Goal: Communication & Community: Answer question/provide support

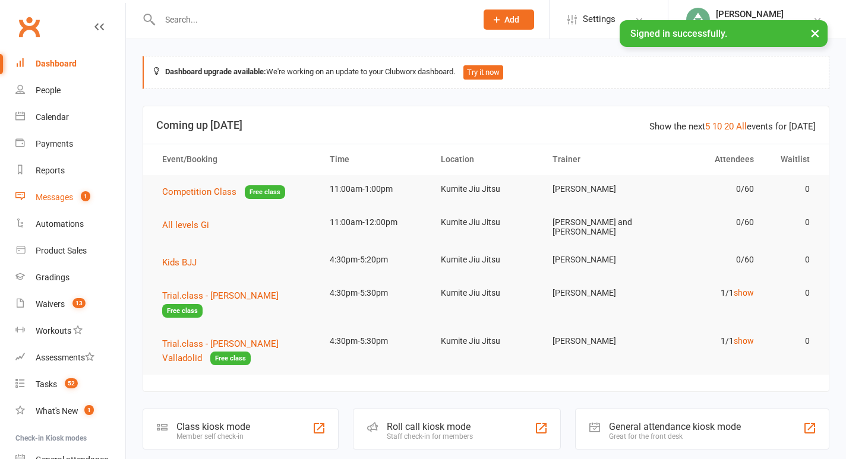
click at [80, 195] on count-badge "1" at bounding box center [82, 197] width 15 height 10
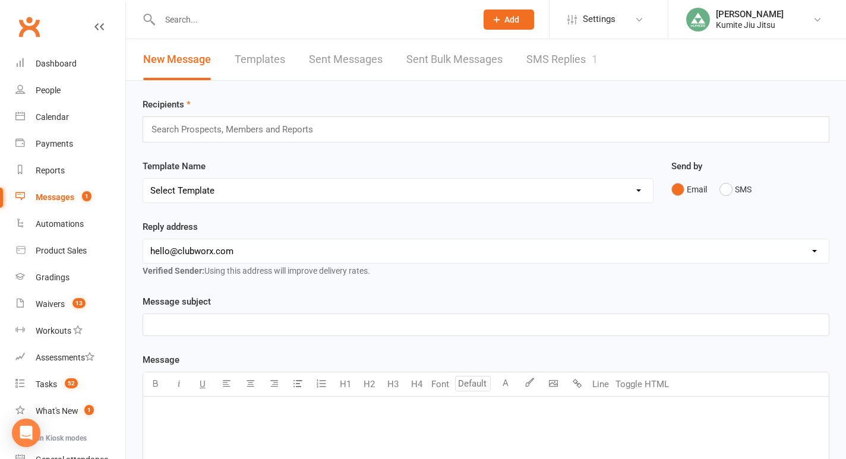
click at [559, 54] on link "SMS Replies 1" at bounding box center [561, 59] width 71 height 41
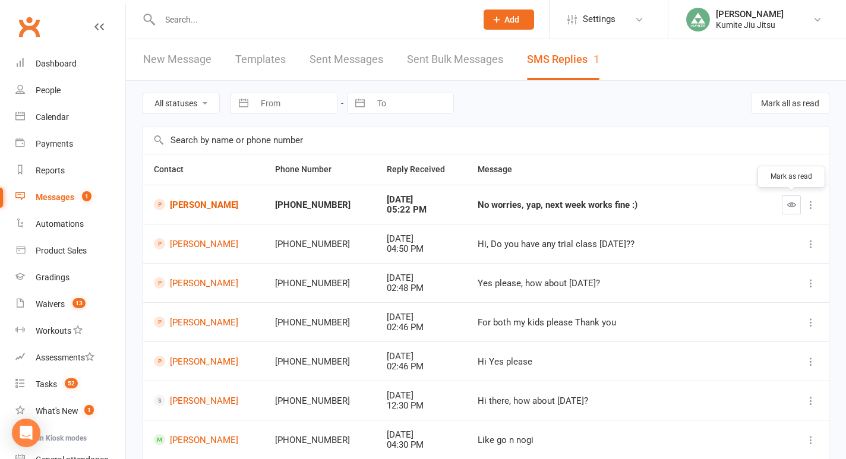
click at [790, 210] on button "button" at bounding box center [791, 204] width 19 height 19
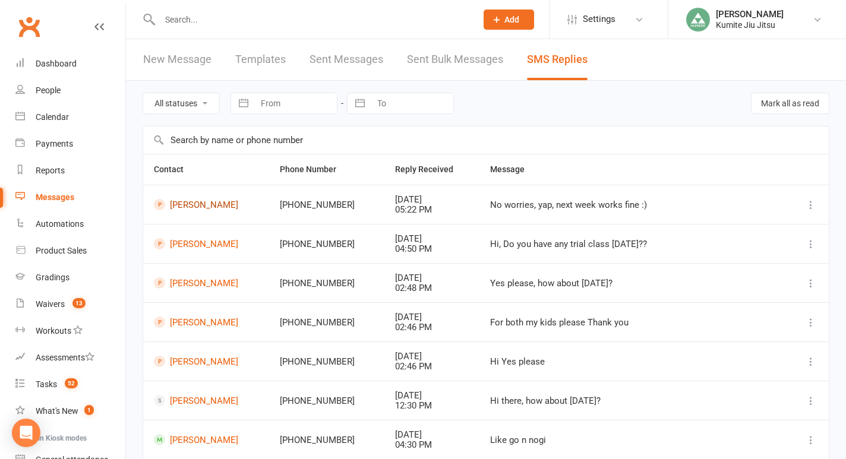
click at [220, 204] on link "[PERSON_NAME]" at bounding box center [206, 204] width 105 height 11
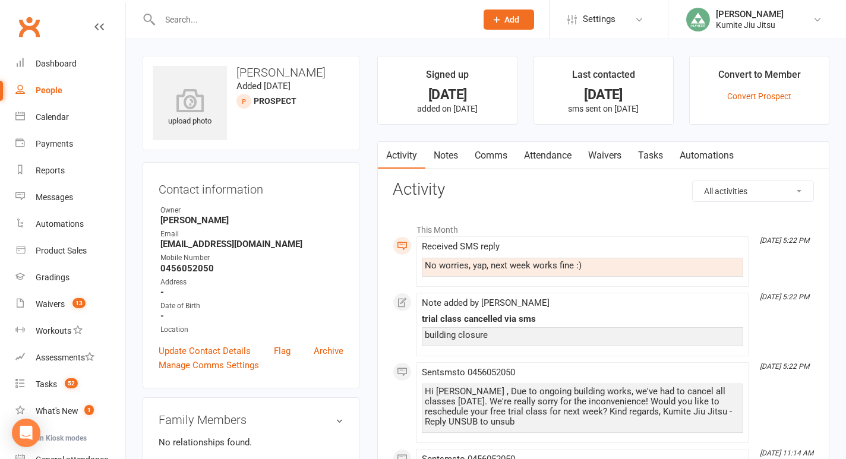
click at [547, 156] on link "Attendance" at bounding box center [548, 155] width 64 height 27
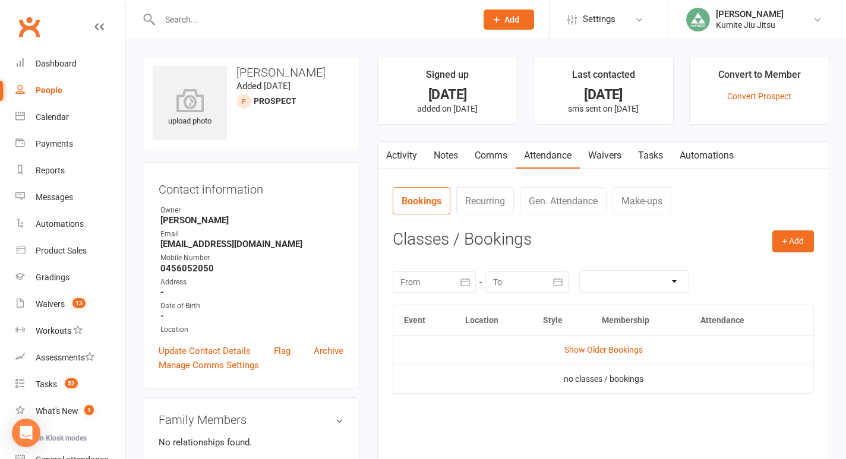
scroll to position [1, 0]
click at [444, 152] on link "Notes" at bounding box center [445, 154] width 41 height 27
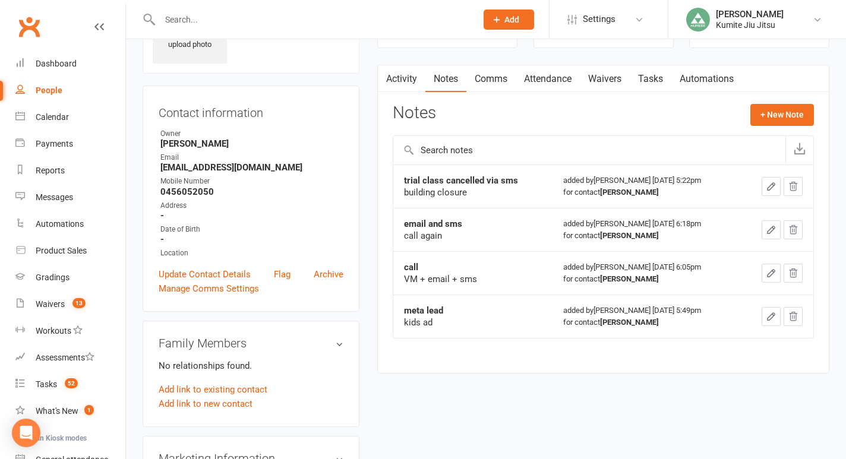
scroll to position [71, 0]
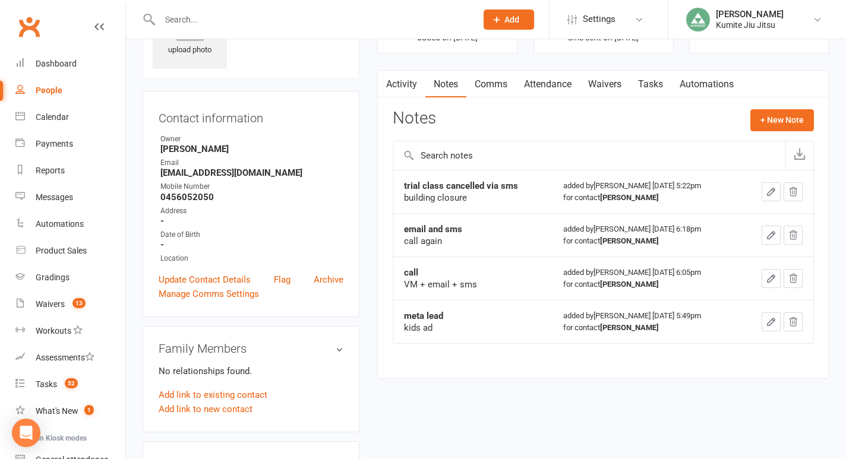
click at [407, 75] on link "Activity" at bounding box center [402, 84] width 48 height 27
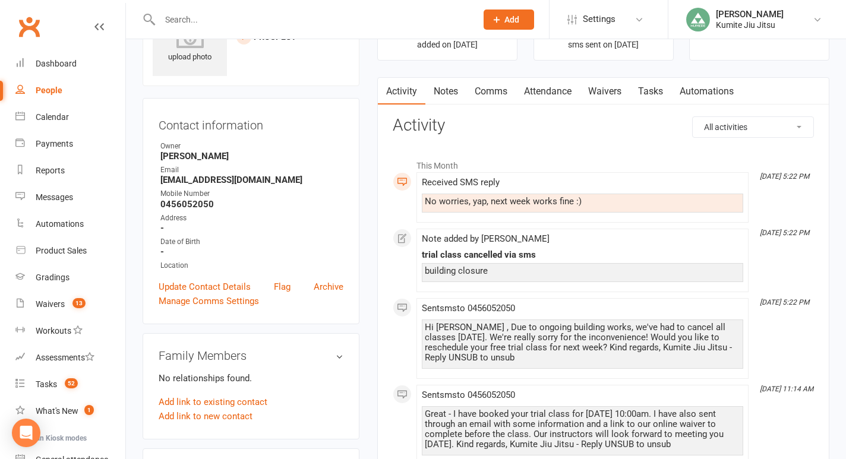
scroll to position [22, 0]
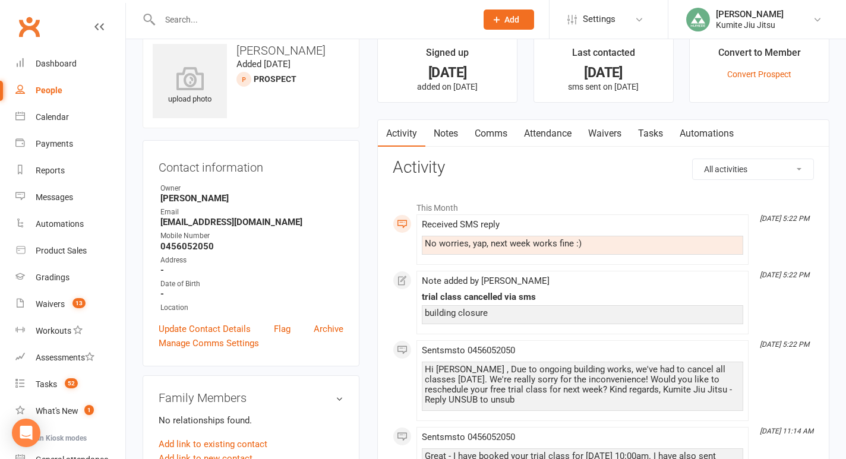
click at [551, 126] on link "Attendance" at bounding box center [548, 133] width 64 height 27
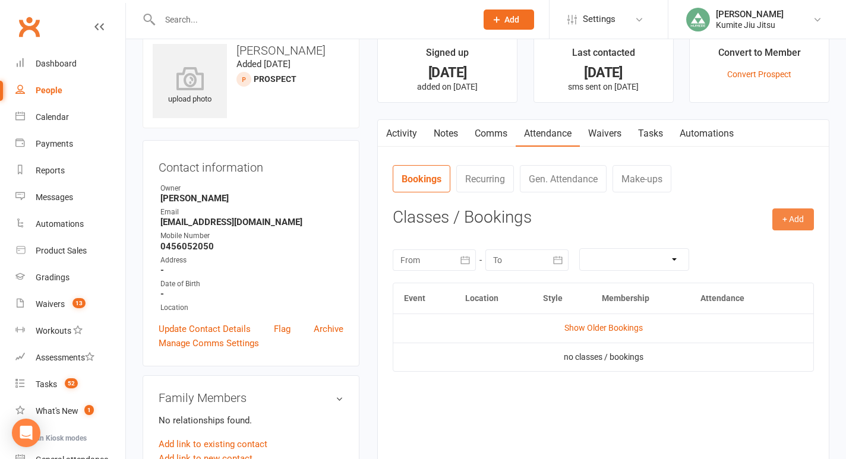
click at [791, 222] on button "+ Add" at bounding box center [793, 218] width 42 height 21
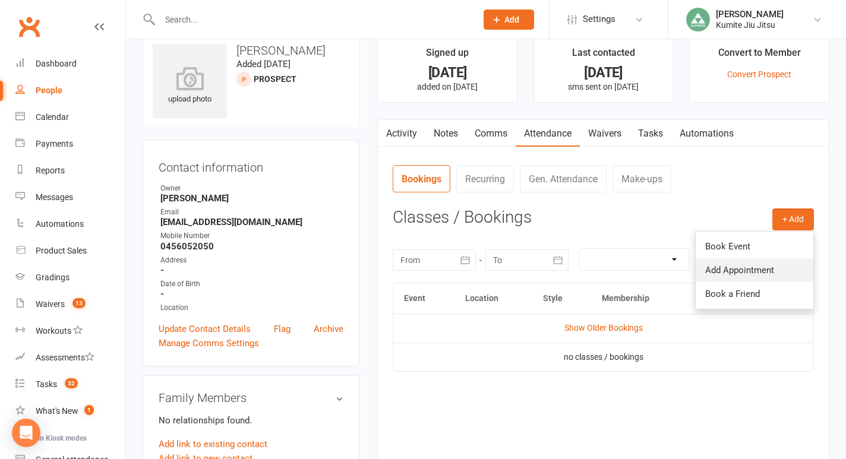
click at [733, 268] on link "Add Appointment" at bounding box center [755, 270] width 118 height 24
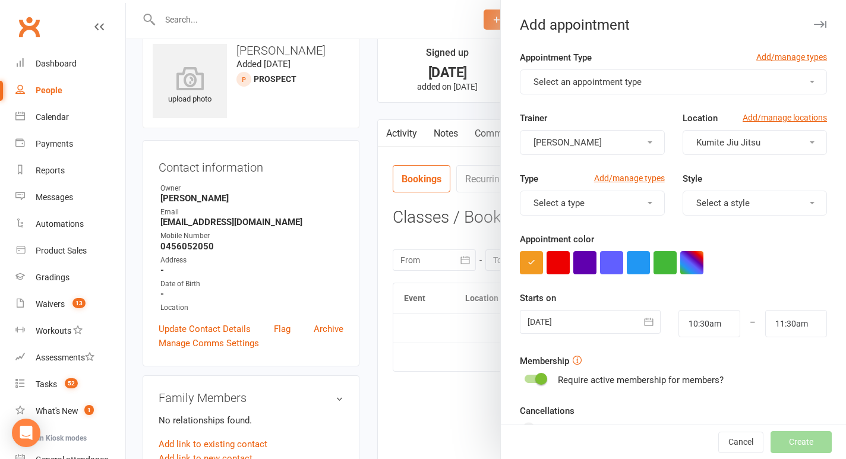
click at [571, 80] on span "Select an appointment type" at bounding box center [587, 82] width 108 height 11
click at [559, 112] on span "Trial.class" at bounding box center [550, 110] width 41 height 11
click at [716, 204] on span "Select a style" at bounding box center [722, 203] width 53 height 11
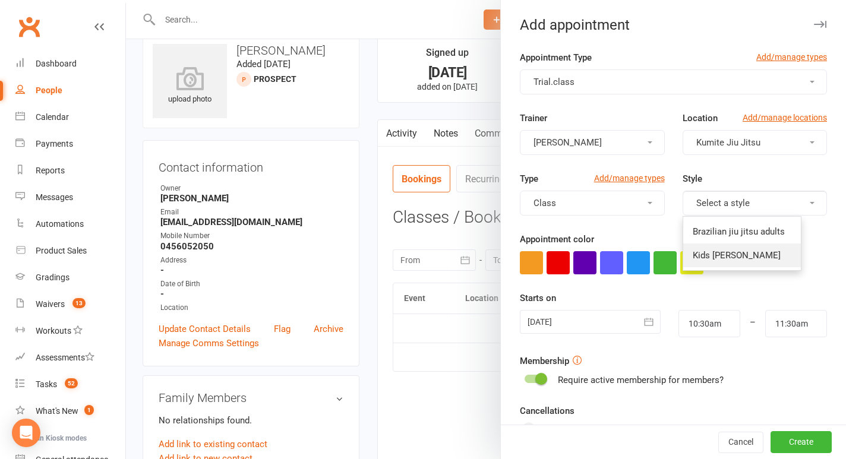
click at [709, 262] on link "Kids [PERSON_NAME]" at bounding box center [742, 256] width 118 height 24
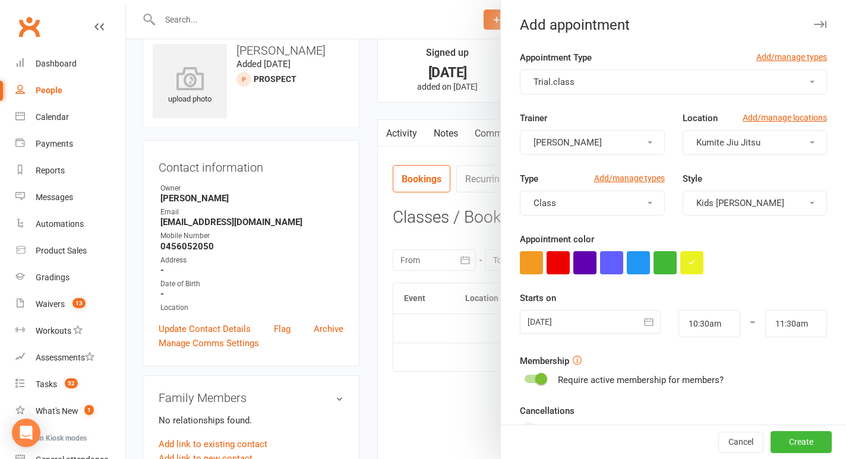
click at [649, 321] on icon "button" at bounding box center [649, 322] width 12 height 12
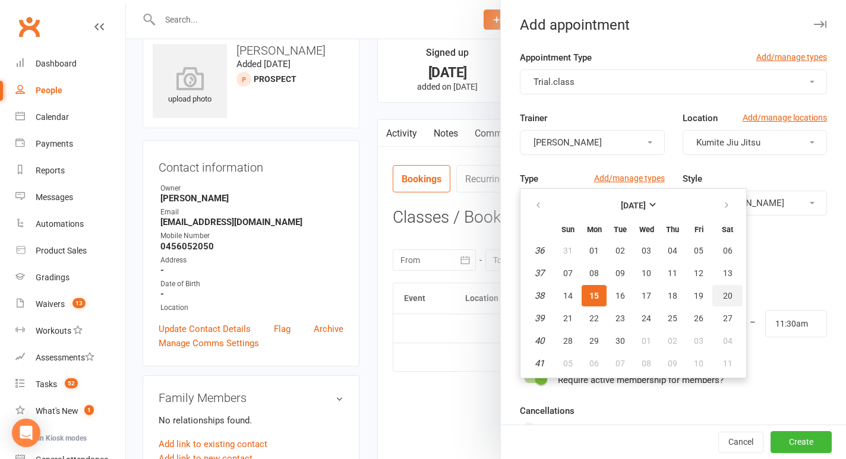
click at [726, 294] on span "20" at bounding box center [728, 296] width 10 height 10
type input "[DATE]"
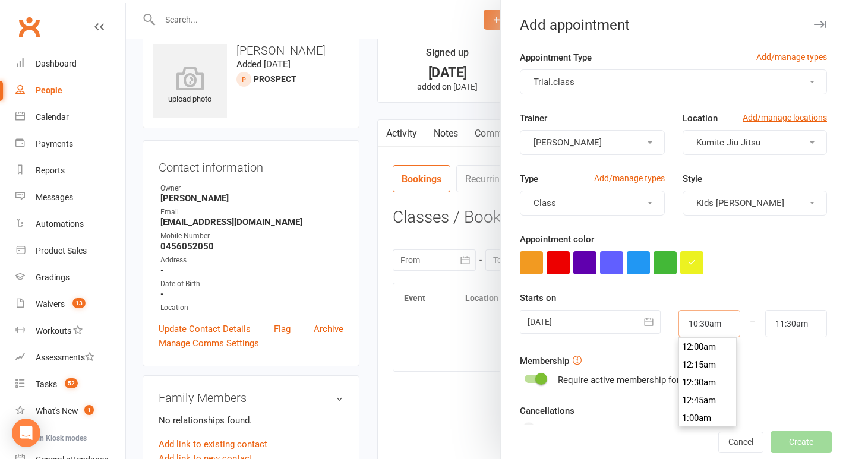
click at [702, 324] on input "10:30am" at bounding box center [709, 323] width 62 height 27
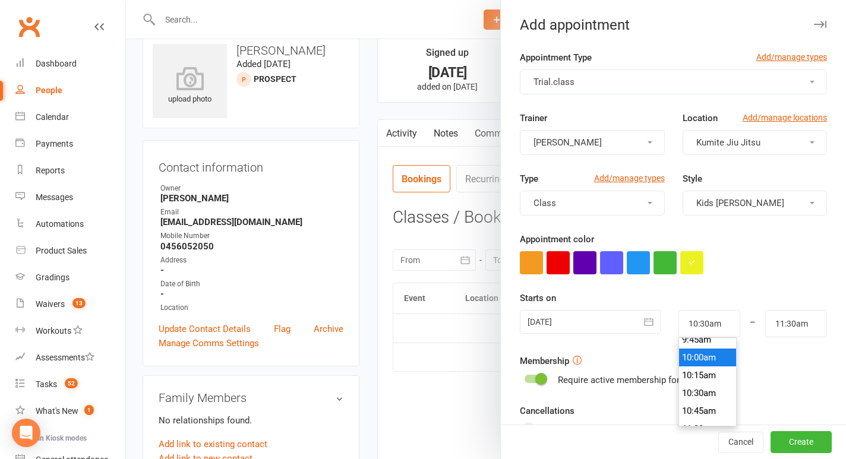
type input "10:00am"
type input "11:00am"
click at [695, 359] on li "10:00am" at bounding box center [707, 358] width 57 height 18
click at [536, 380] on span at bounding box center [541, 379] width 12 height 12
click at [524, 377] on input "checkbox" at bounding box center [524, 377] width 0 height 0
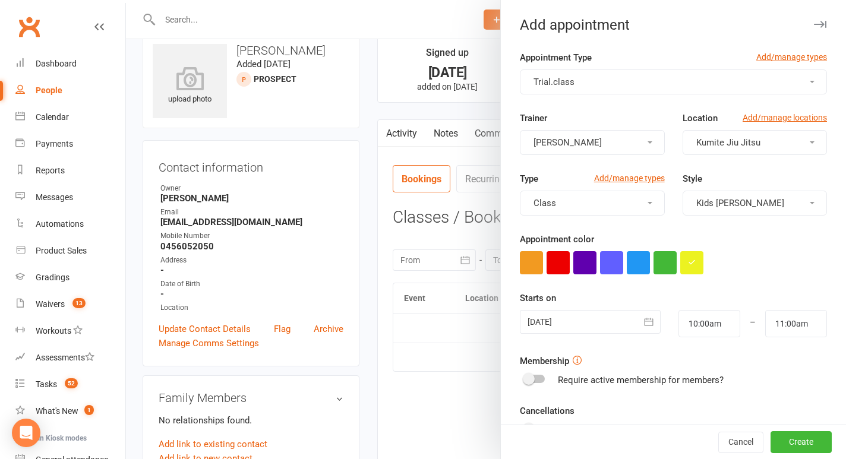
scroll to position [61, 0]
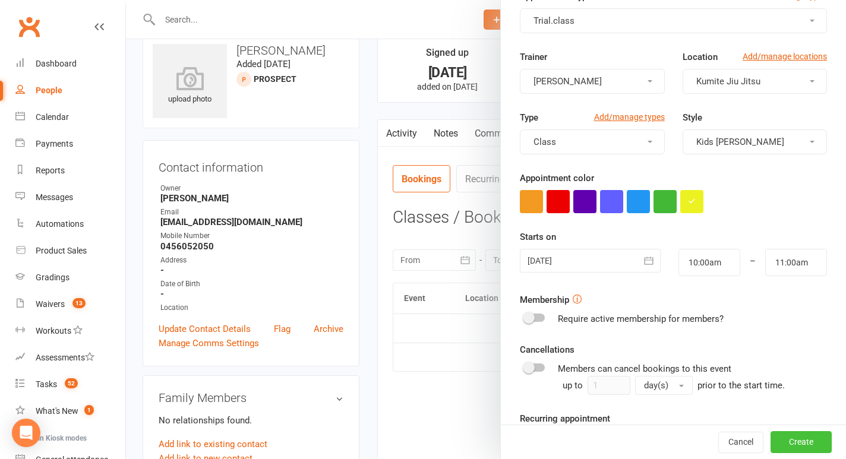
click at [792, 441] on button "Create" at bounding box center [800, 442] width 61 height 21
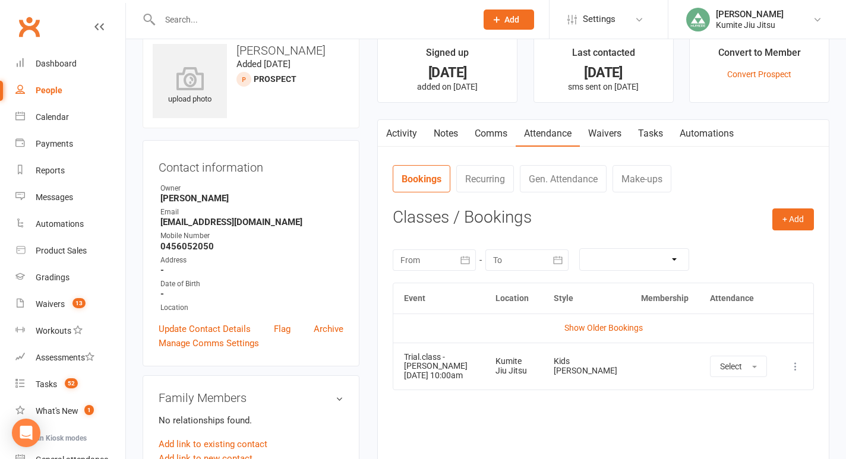
drag, startPoint x: 489, startPoint y: 375, endPoint x: 402, endPoint y: 377, distance: 87.3
click at [402, 377] on td "Trial.class - Amchie De Lemios [DATE] 10:00am" at bounding box center [438, 366] width 91 height 47
copy td "[DATE] 10:00am"
click at [490, 135] on link "Comms" at bounding box center [490, 133] width 49 height 27
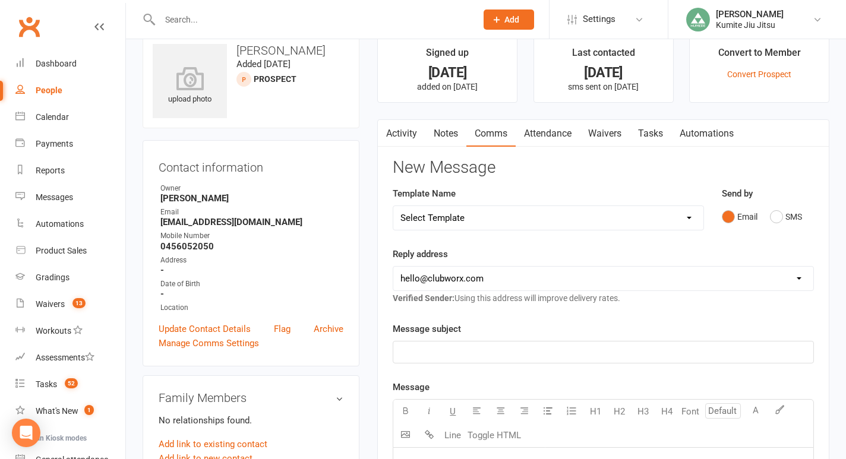
click at [679, 216] on select "Select Template [SMS] [Default template - review before using] Update credit ca…" at bounding box center [548, 218] width 310 height 24
select select "9"
click at [393, 206] on select "Select Template [SMS] [Default template - review before using] Update credit ca…" at bounding box center [548, 218] width 310 height 24
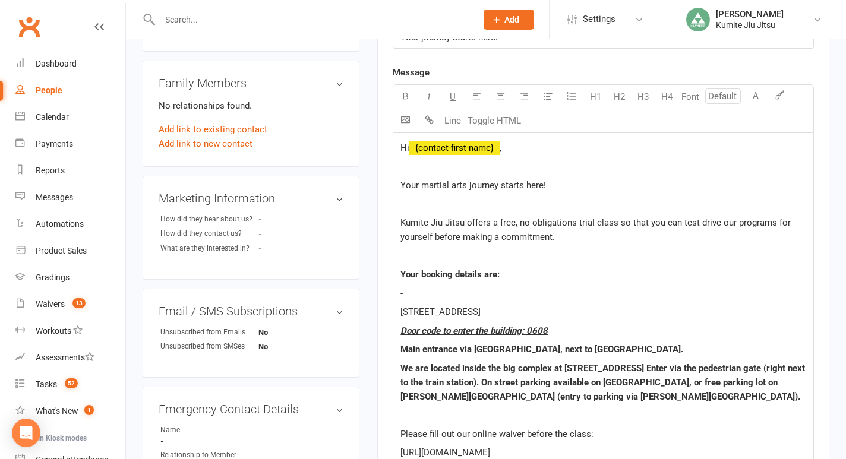
scroll to position [336, 0]
click at [458, 288] on p "-" at bounding box center [603, 294] width 406 height 14
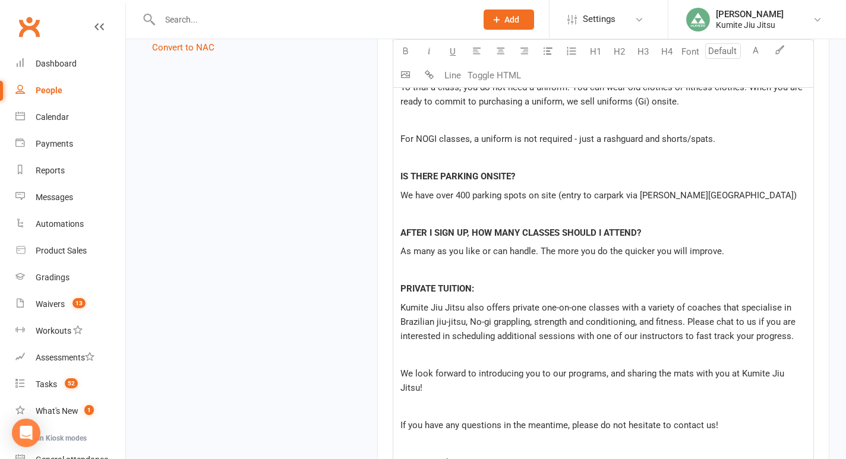
scroll to position [1282, 0]
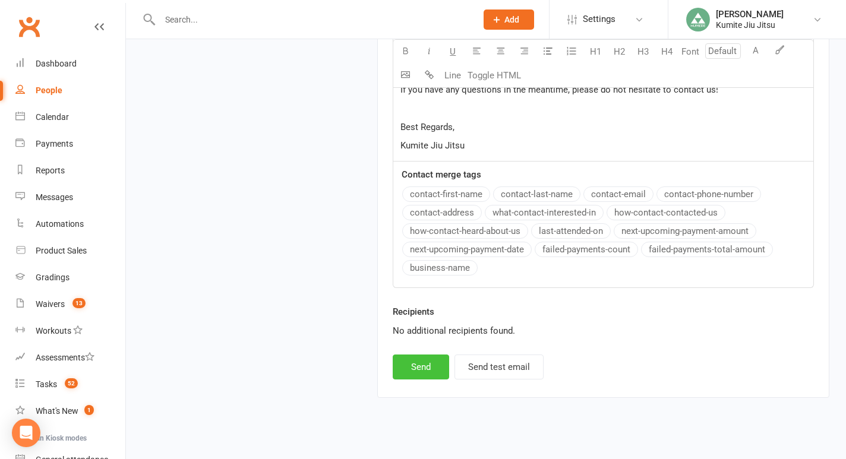
click at [420, 356] on button "Send" at bounding box center [421, 367] width 56 height 25
select select
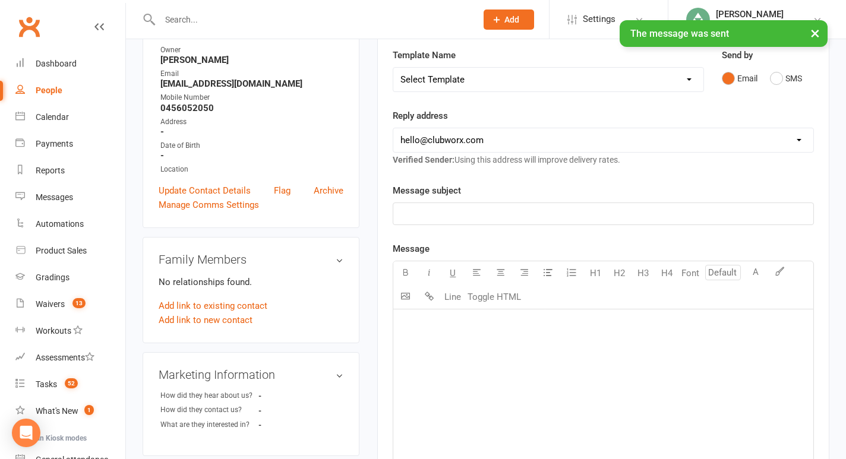
scroll to position [0, 0]
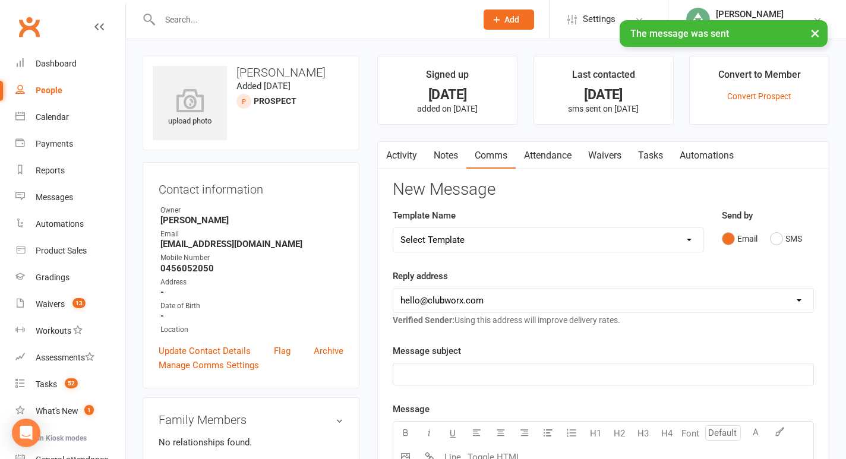
click at [660, 156] on link "Tasks" at bounding box center [651, 155] width 42 height 27
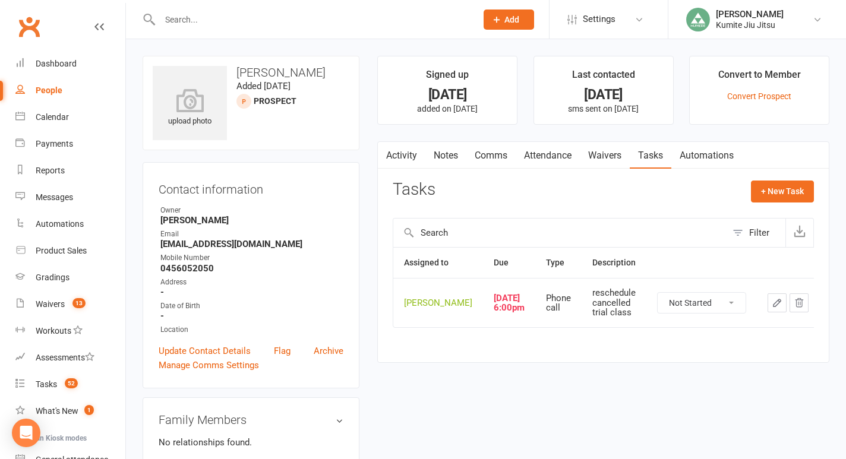
click at [773, 306] on icon "button" at bounding box center [776, 302] width 7 height 7
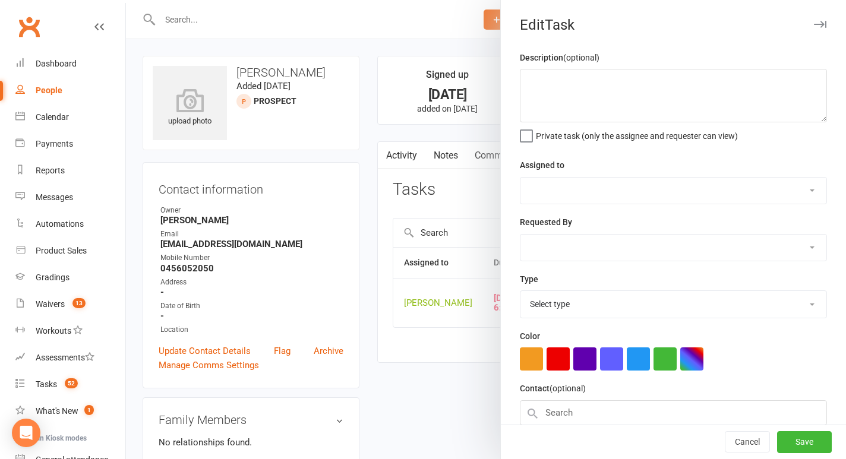
type textarea "reschedule cancelled trial class"
select select "49706"
type input "[DATE]"
type input "6:00pm"
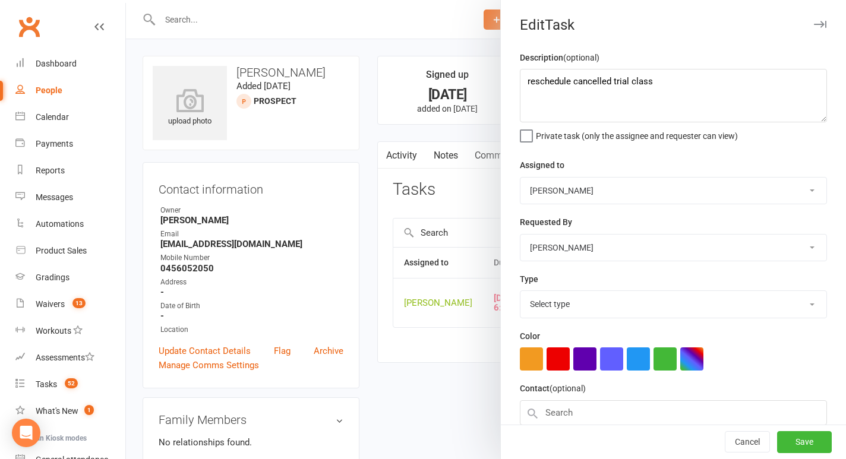
select select "28624"
drag, startPoint x: 657, startPoint y: 79, endPoint x: 453, endPoint y: 79, distance: 203.7
click at [126, 0] on react-component "Edit Task Description (optional) reschedule cancelled trial class Private task …" at bounding box center [126, 0] width 0 height 0
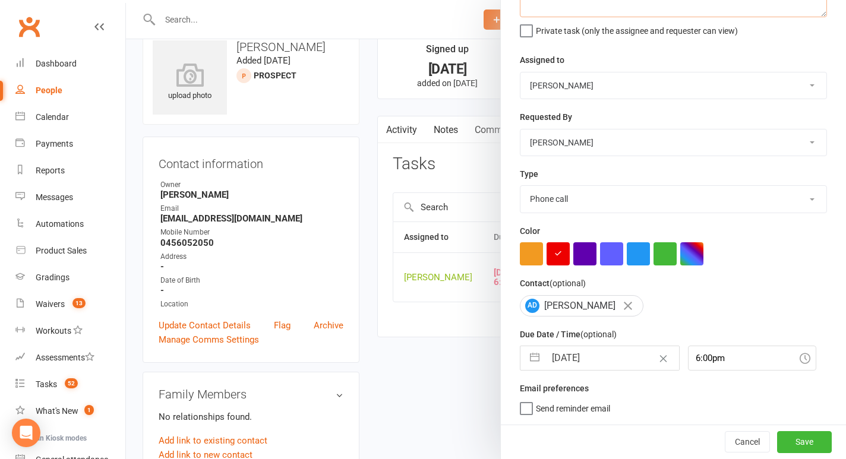
scroll to position [46, 0]
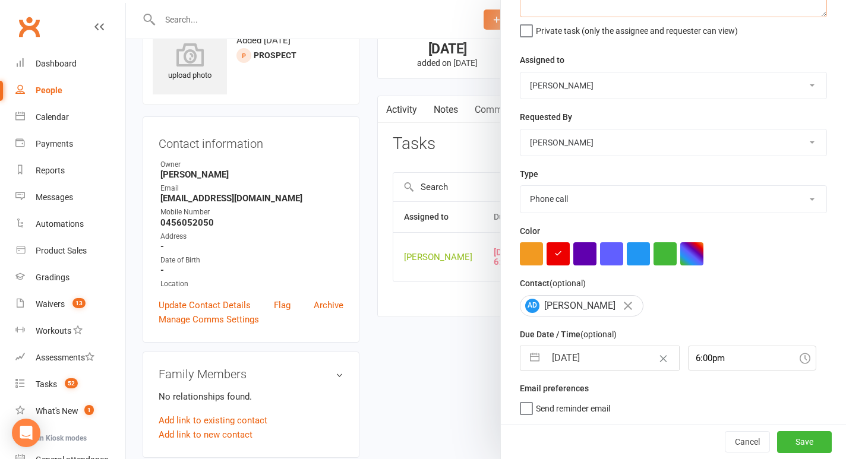
type textarea "trial class reminder sms"
click at [530, 356] on button "button" at bounding box center [534, 358] width 21 height 24
select select "7"
select select "2025"
select select "8"
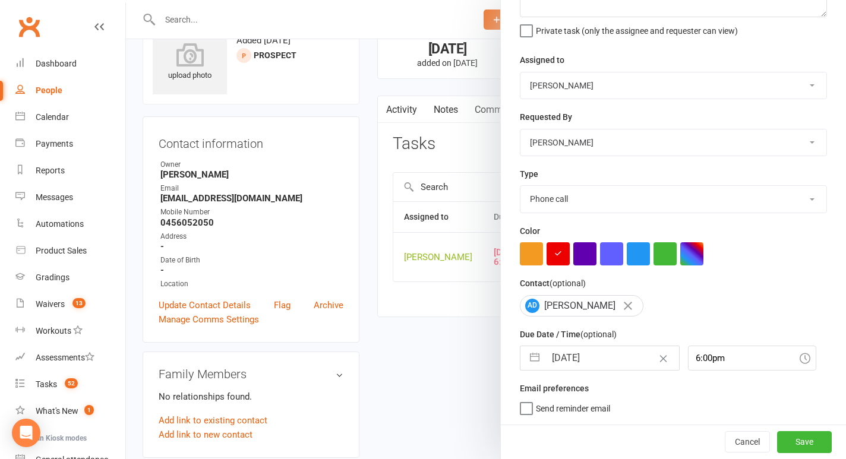
select select "2025"
select select "9"
select select "2025"
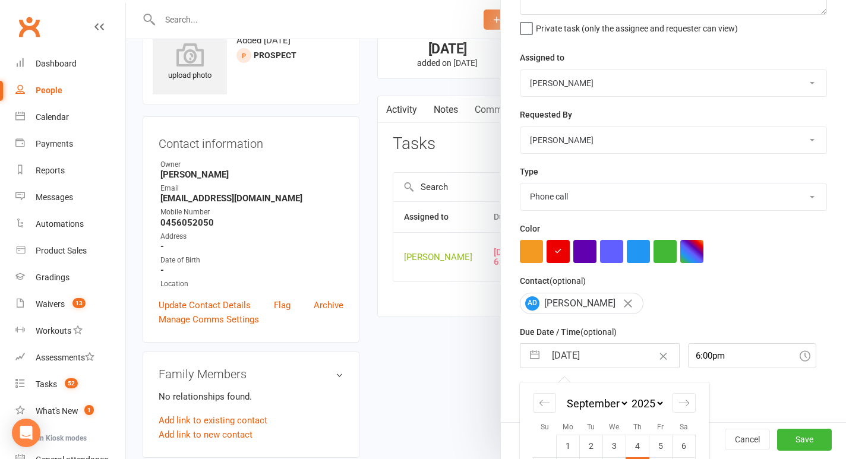
scroll to position [212, 0]
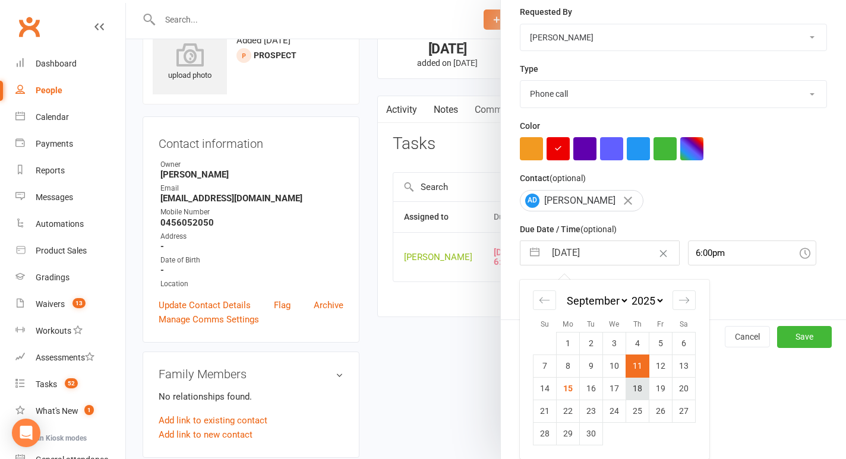
click at [640, 393] on td "18" at bounding box center [637, 388] width 23 height 23
type input "[DATE]"
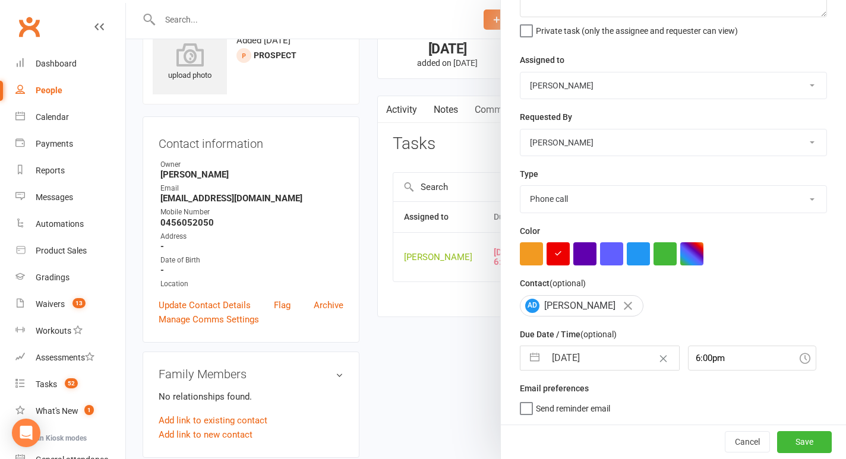
scroll to position [108, 0]
click at [799, 442] on button "Save" at bounding box center [804, 441] width 55 height 21
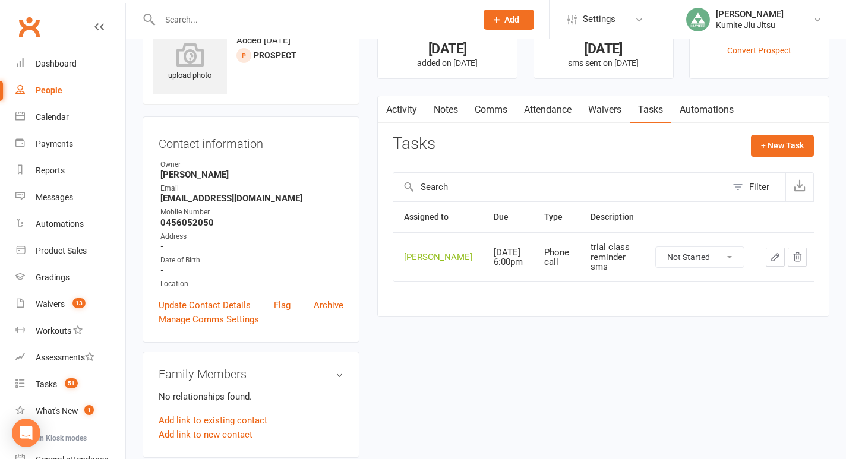
click at [448, 106] on link "Notes" at bounding box center [445, 109] width 41 height 27
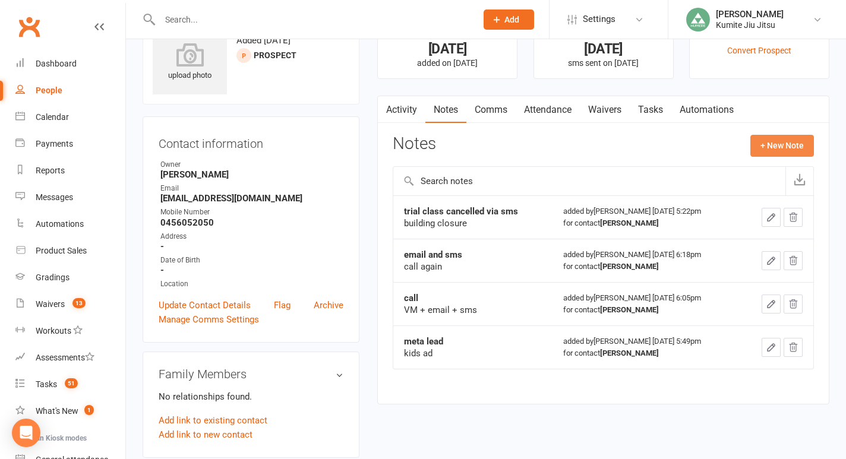
click at [779, 140] on button "+ New Note" at bounding box center [782, 145] width 64 height 21
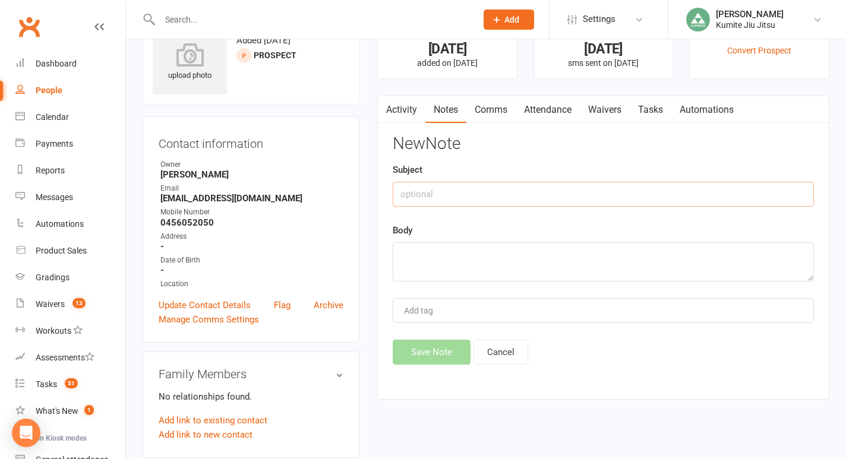
click at [476, 192] on input "text" at bounding box center [603, 194] width 421 height 25
type input "rebooked via text"
paste textarea "[DATE] 10:00am"
type textarea "[DATE] 10:00am"
click at [423, 352] on button "Save Note" at bounding box center [432, 352] width 78 height 25
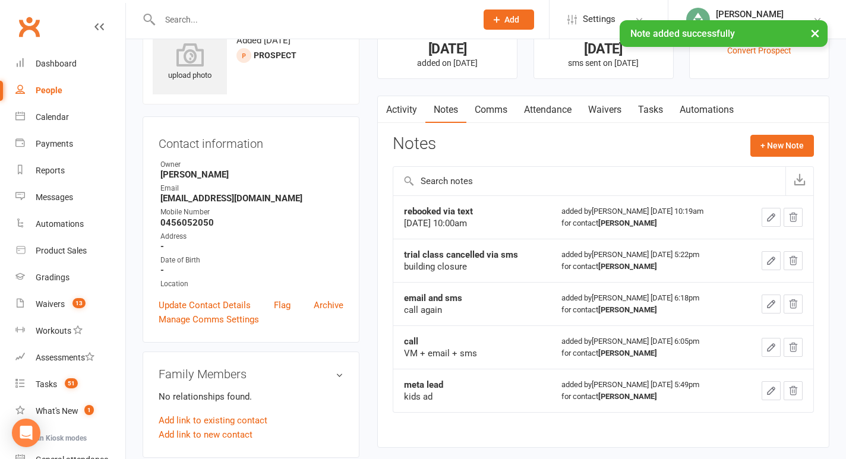
click at [491, 112] on link "Comms" at bounding box center [490, 109] width 49 height 27
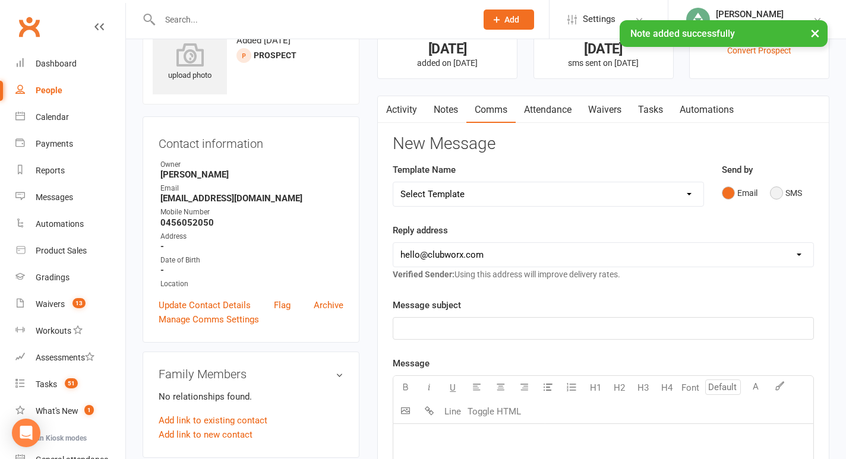
click at [785, 191] on button "SMS" at bounding box center [786, 193] width 32 height 23
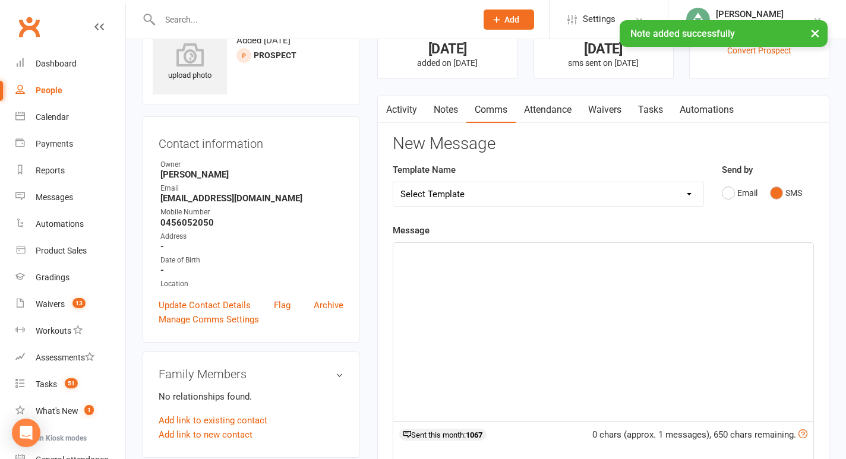
click at [535, 298] on div "﻿" at bounding box center [603, 332] width 420 height 178
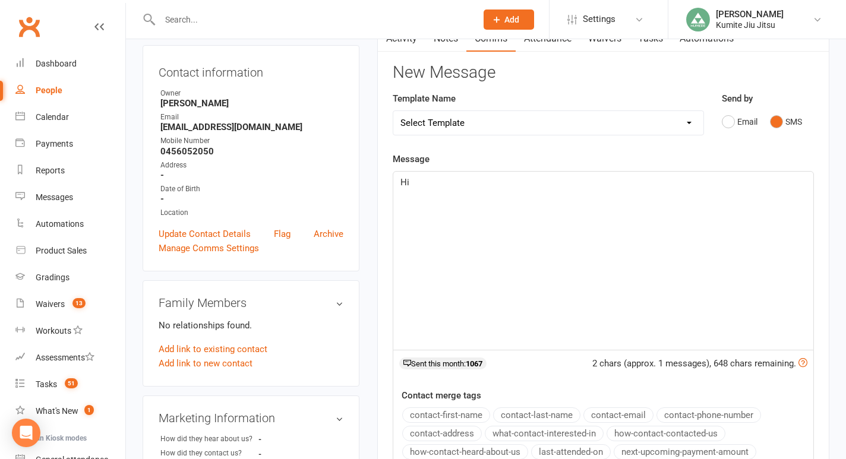
scroll to position [119, 0]
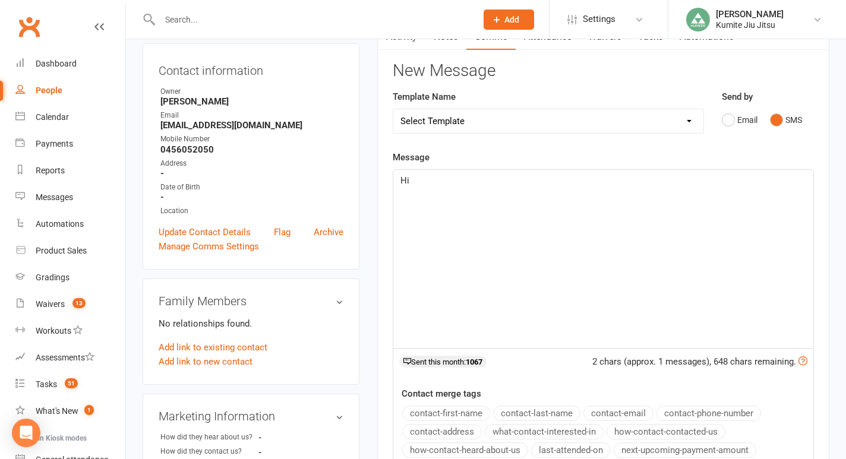
click at [472, 410] on button "contact-first-name" at bounding box center [446, 413] width 88 height 15
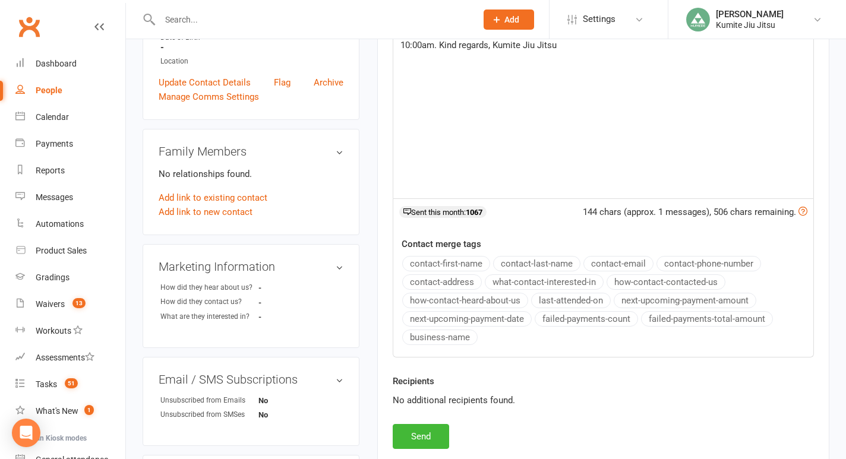
scroll to position [406, 0]
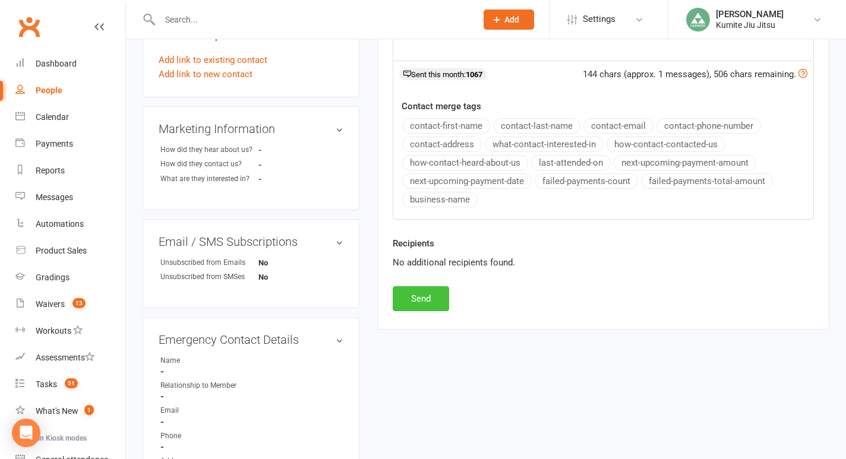
click at [422, 290] on button "Send" at bounding box center [421, 298] width 56 height 25
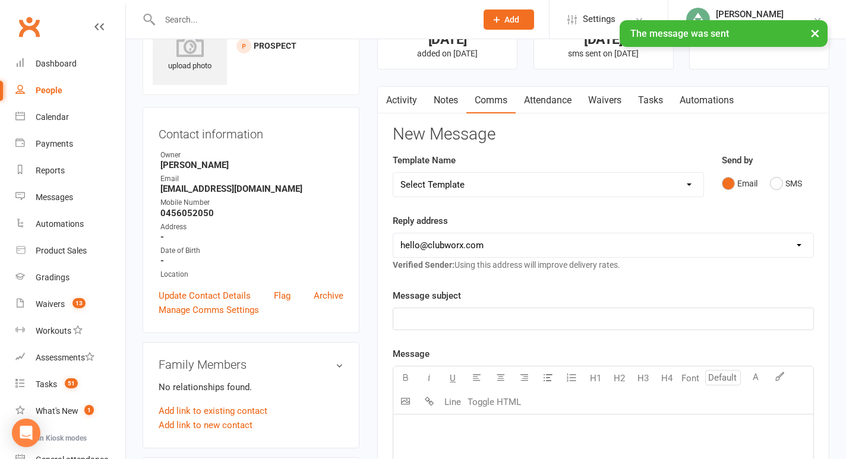
scroll to position [0, 0]
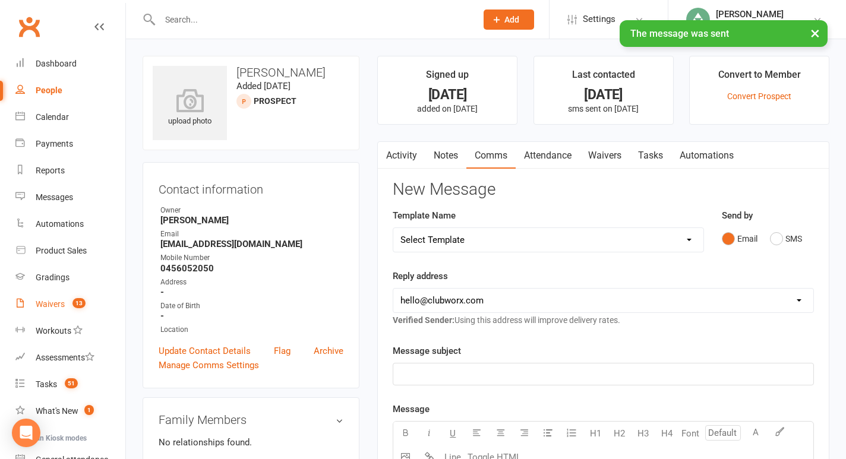
click at [75, 304] on span "13" at bounding box center [78, 303] width 13 height 10
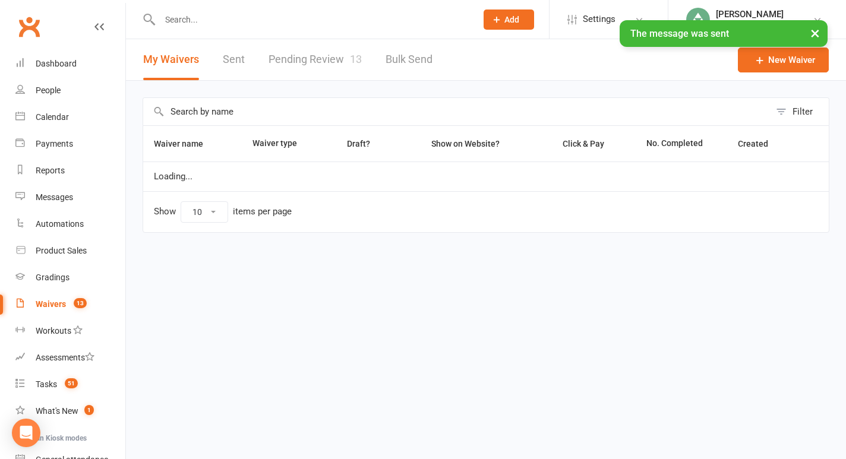
select select "25"
click at [332, 66] on link "Pending Review 13" at bounding box center [314, 59] width 93 height 41
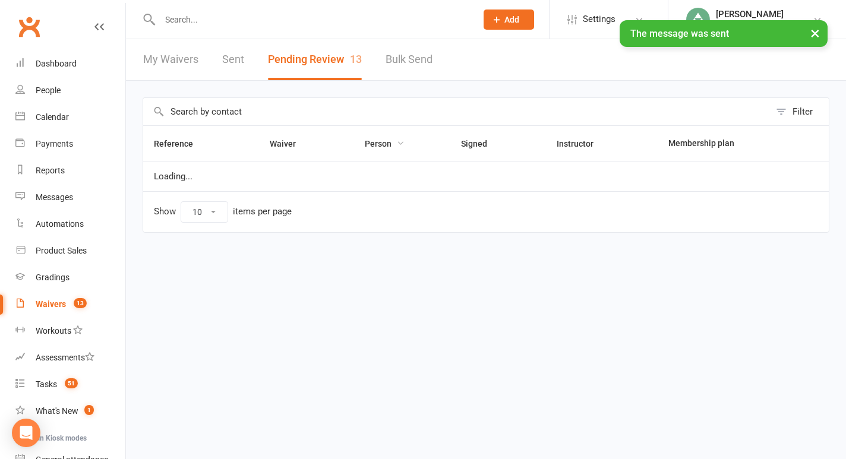
select select "25"
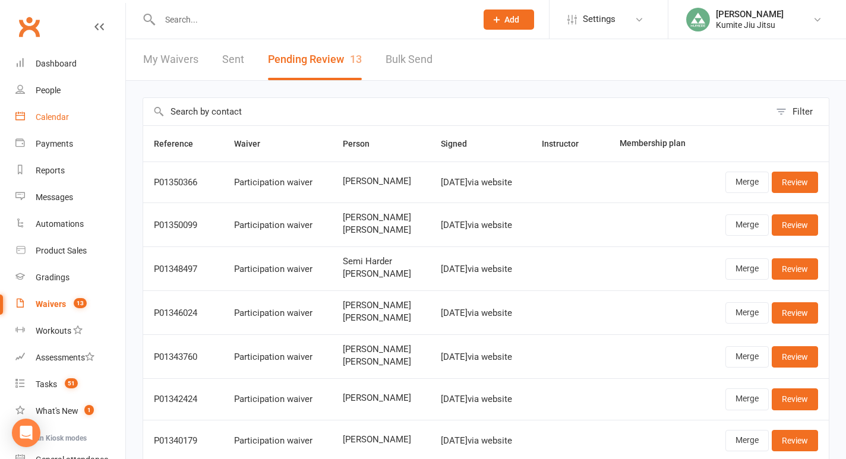
click at [54, 121] on div "Calendar" at bounding box center [52, 117] width 33 height 10
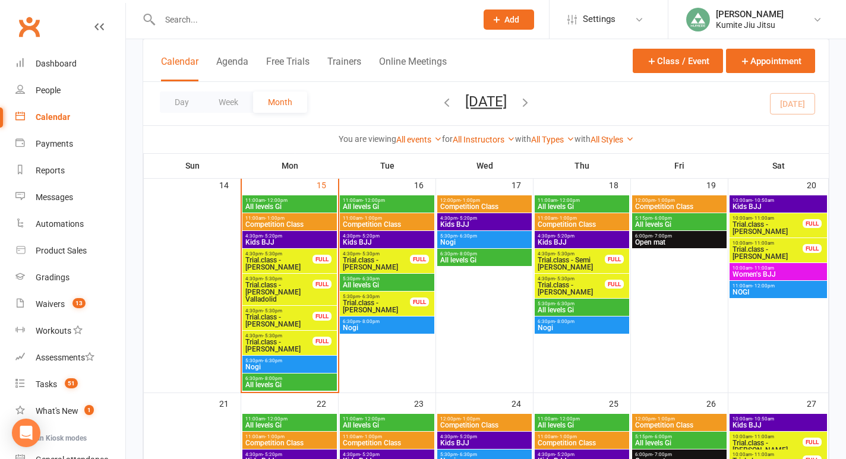
scroll to position [448, 0]
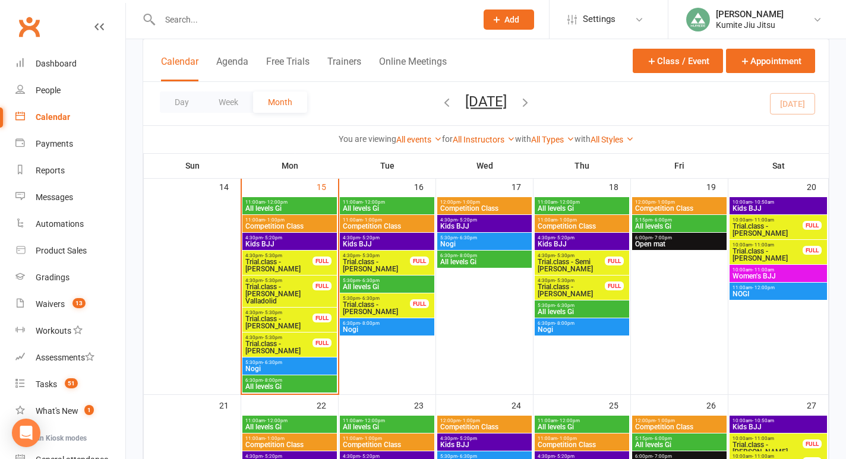
click at [295, 290] on span "Trial.class - [PERSON_NAME] Valladolid" at bounding box center [279, 293] width 68 height 21
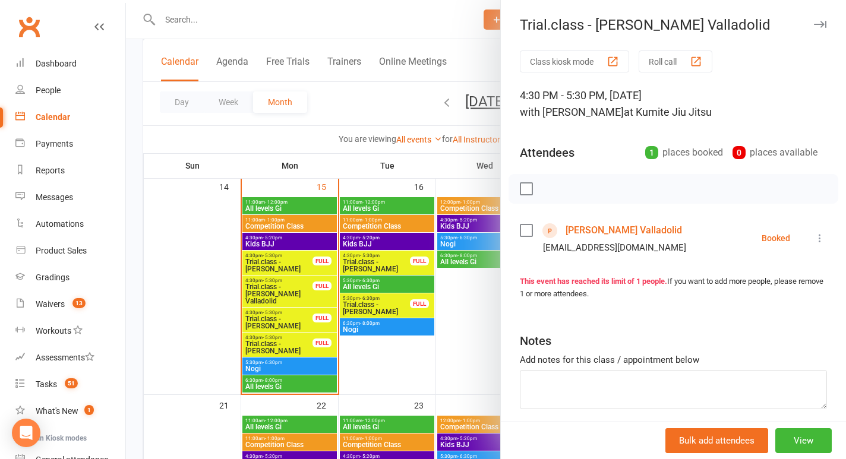
click at [588, 231] on link "[PERSON_NAME] Valladolid" at bounding box center [623, 230] width 116 height 19
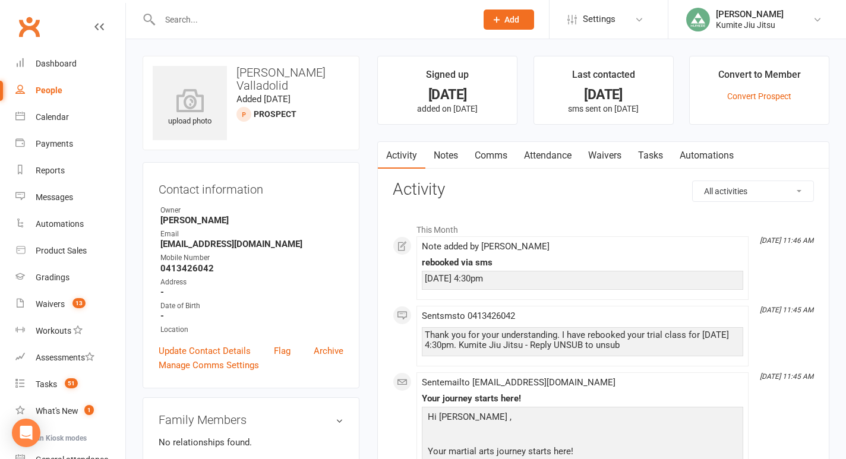
click at [492, 151] on link "Comms" at bounding box center [490, 155] width 49 height 27
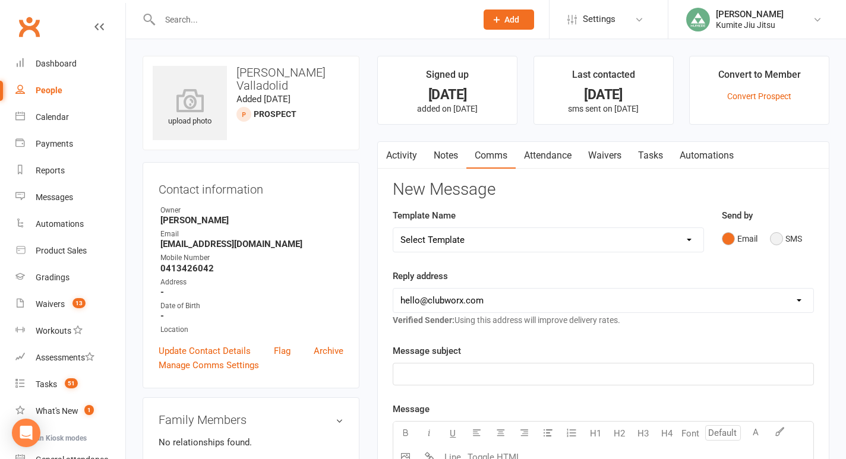
click at [783, 245] on button "SMS" at bounding box center [786, 238] width 32 height 23
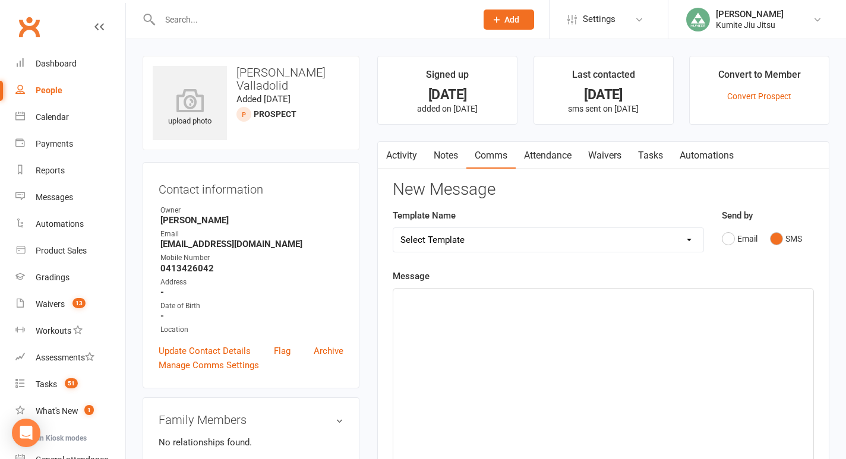
click at [409, 320] on div "﻿" at bounding box center [603, 378] width 420 height 178
paste div
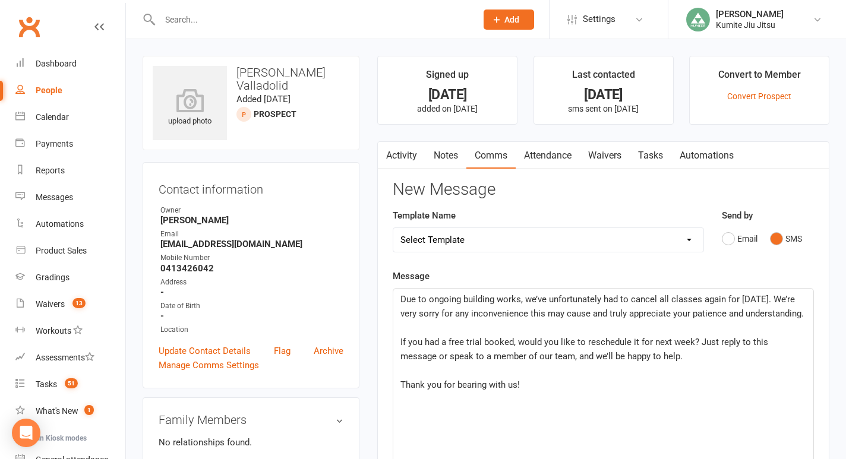
click at [399, 298] on div "Due to ongoing building works, we’ve unfortunately had to cancel all classes ag…" at bounding box center [603, 378] width 420 height 178
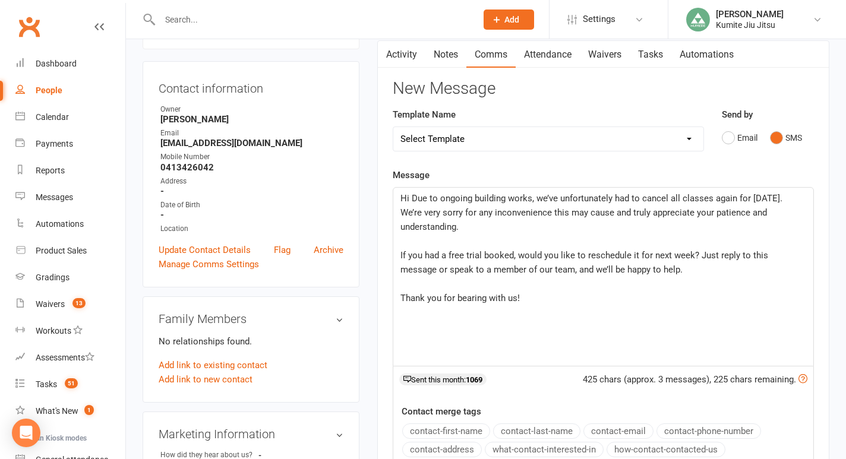
scroll to position [102, 0]
click at [437, 428] on button "contact-first-name" at bounding box center [446, 430] width 88 height 15
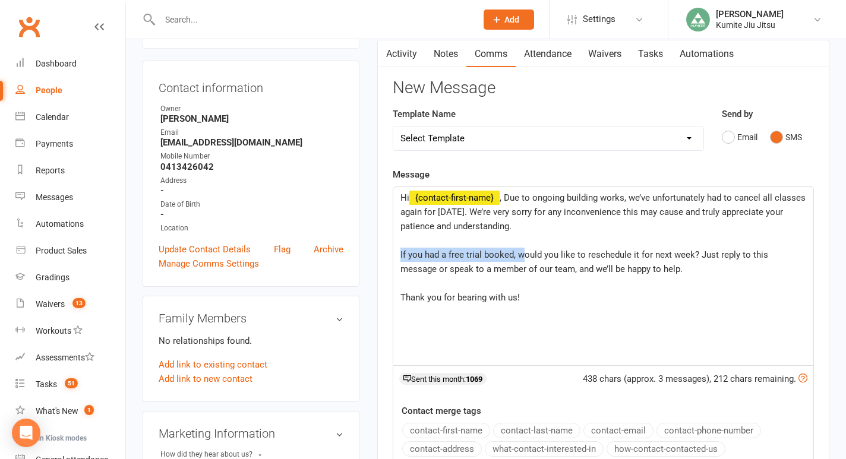
drag, startPoint x: 520, startPoint y: 253, endPoint x: 396, endPoint y: 255, distance: 124.8
click at [396, 255] on div "Hi ﻿ {contact-first-name} , Due to ongoing building works, we’ve unfortunately …" at bounding box center [603, 276] width 420 height 178
click at [512, 252] on span "Would you like to reschedule it for next week? Just reply to this message or sp…" at bounding box center [596, 261] width 393 height 25
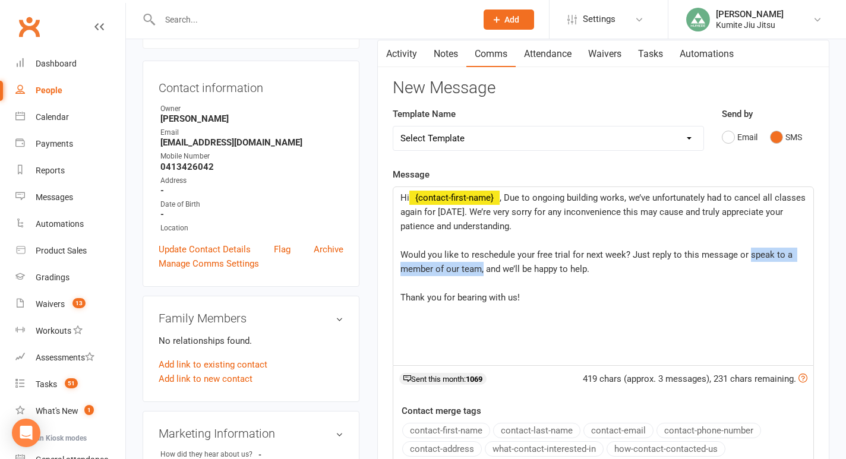
drag, startPoint x: 747, startPoint y: 254, endPoint x: 483, endPoint y: 274, distance: 265.1
click at [483, 274] on span "Would you like to reschedule your free trial for next week? Just reply to this …" at bounding box center [597, 261] width 394 height 25
click at [525, 298] on p "Thank you for bearing with us!" at bounding box center [603, 297] width 406 height 14
click at [428, 240] on p "﻿" at bounding box center [603, 240] width 406 height 14
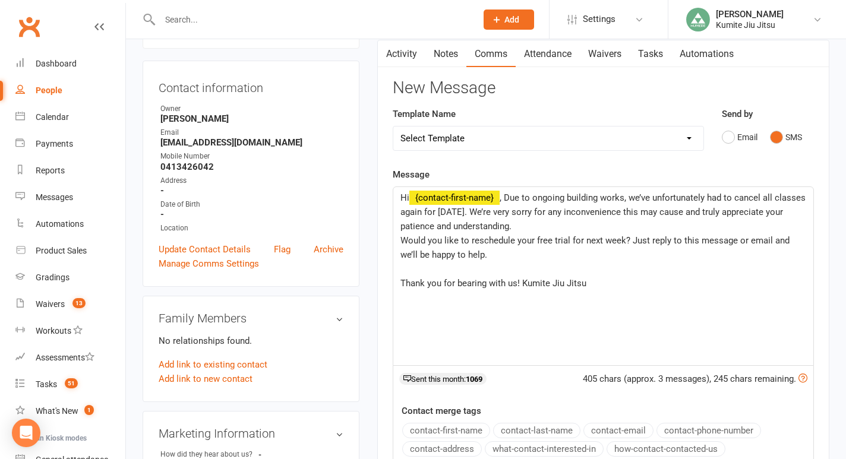
click at [409, 273] on p "﻿" at bounding box center [603, 269] width 406 height 14
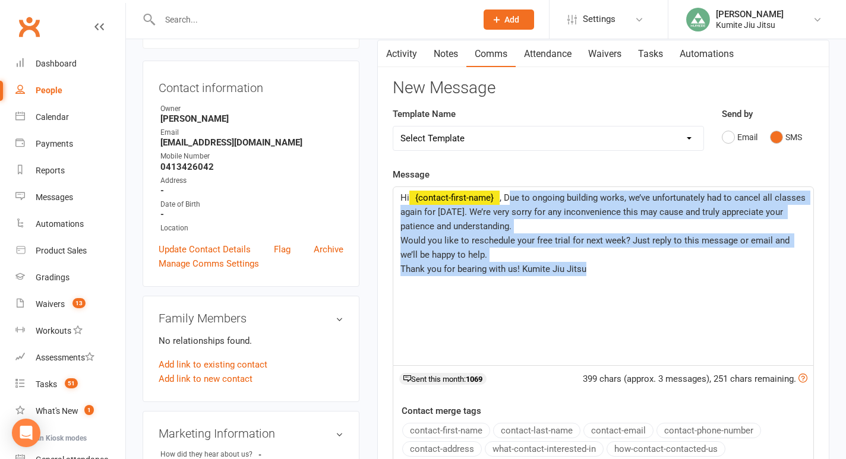
drag, startPoint x: 602, startPoint y: 268, endPoint x: 509, endPoint y: 198, distance: 117.0
click at [509, 198] on div "Hi ﻿ {contact-first-name} , Due to ongoing building works, we’ve unfortunately …" at bounding box center [603, 276] width 420 height 178
copy div "Due to ongoing building works, we’ve unfortunately had to cancel all classes ag…"
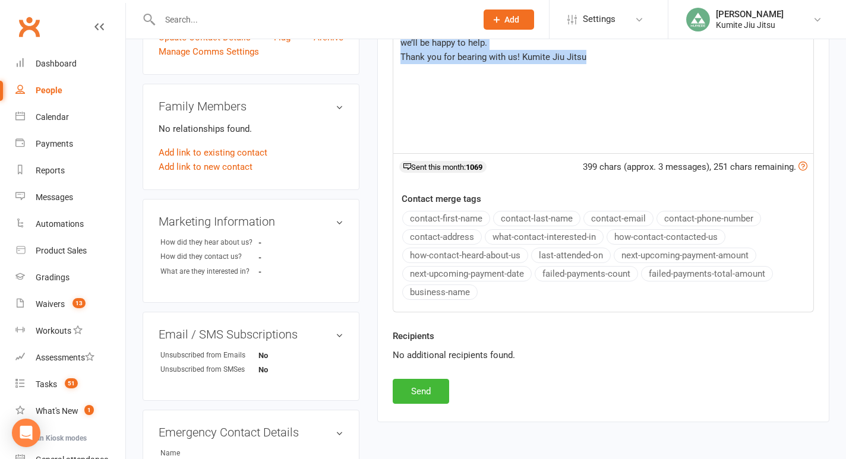
scroll to position [317, 0]
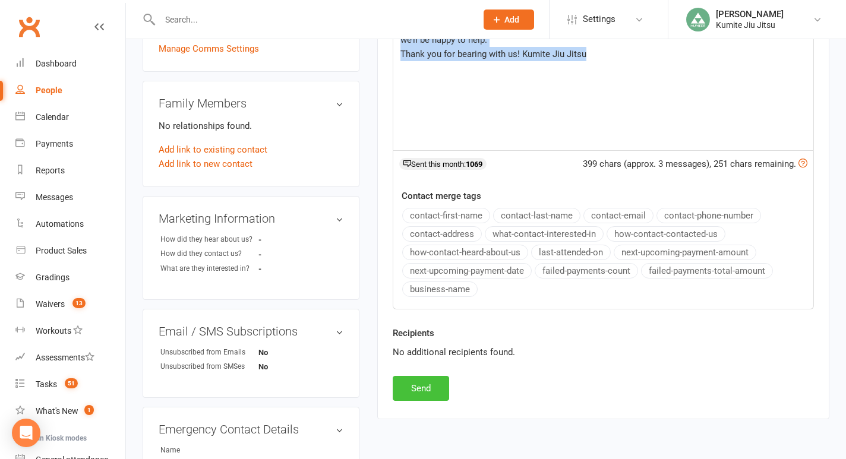
click at [426, 391] on button "Send" at bounding box center [421, 388] width 56 height 25
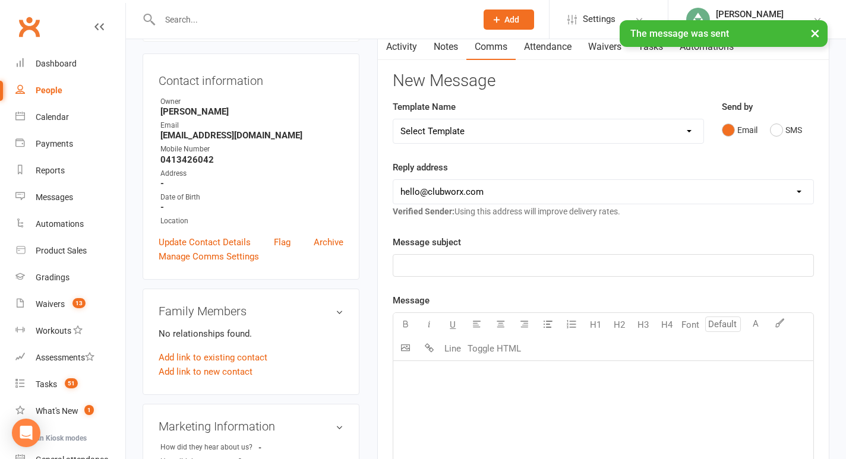
scroll to position [0, 0]
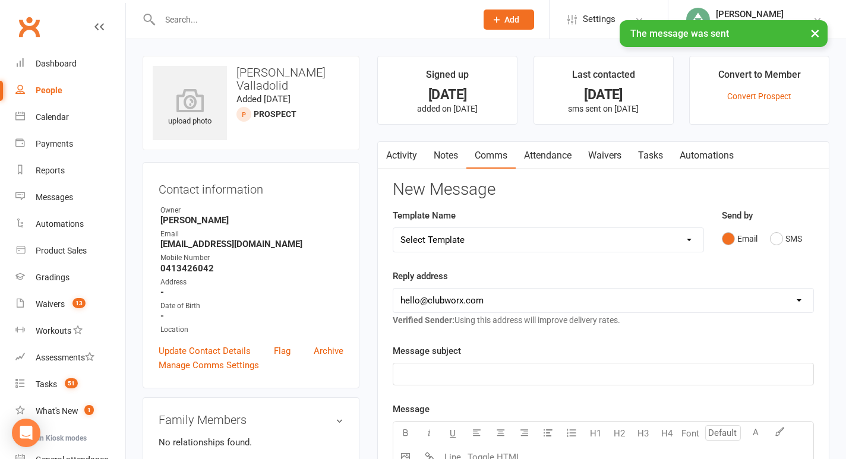
click at [447, 156] on link "Notes" at bounding box center [445, 155] width 41 height 27
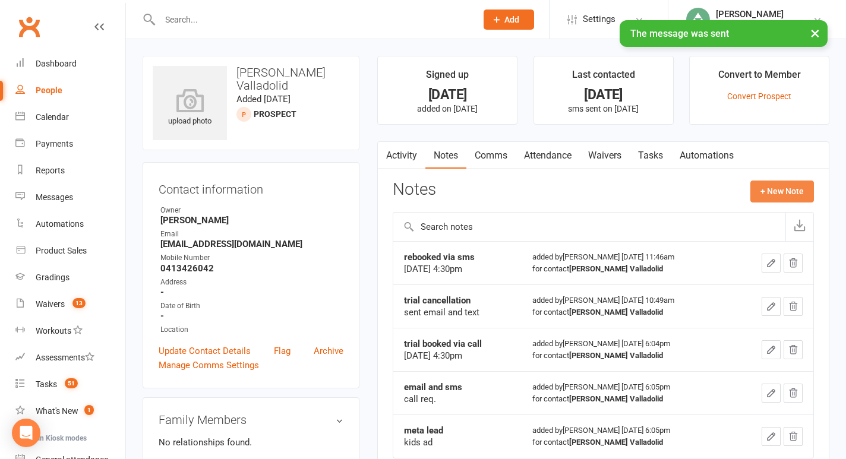
click at [780, 192] on button "+ New Note" at bounding box center [782, 191] width 64 height 21
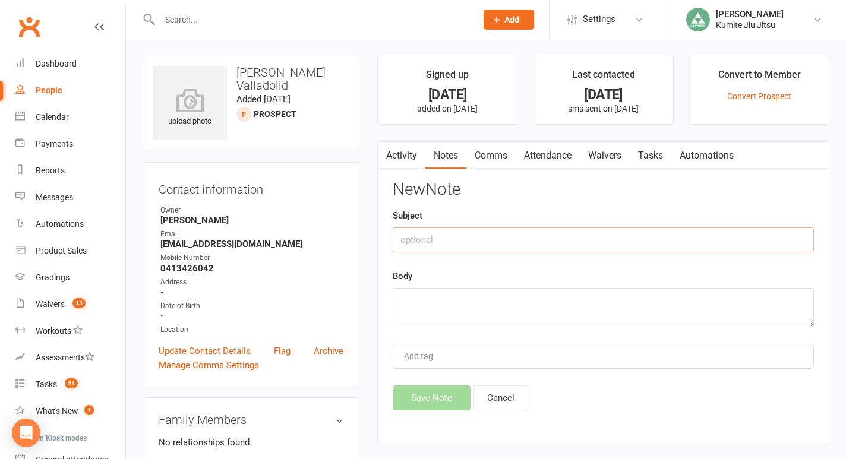
click at [451, 238] on input "text" at bounding box center [603, 239] width 421 height 25
type input "trial cancellation"
click at [460, 319] on textarea at bounding box center [603, 307] width 421 height 39
type textarea "building closure"
click at [434, 397] on button "Save Note" at bounding box center [432, 397] width 78 height 25
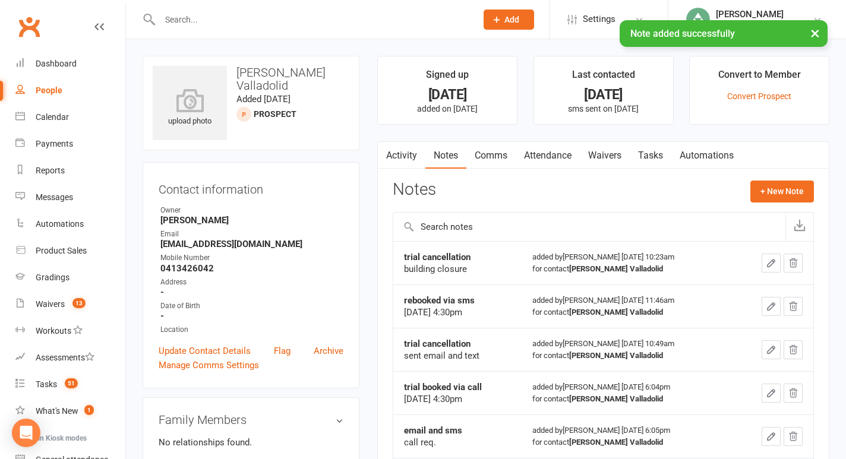
click at [659, 156] on link "Tasks" at bounding box center [651, 155] width 42 height 27
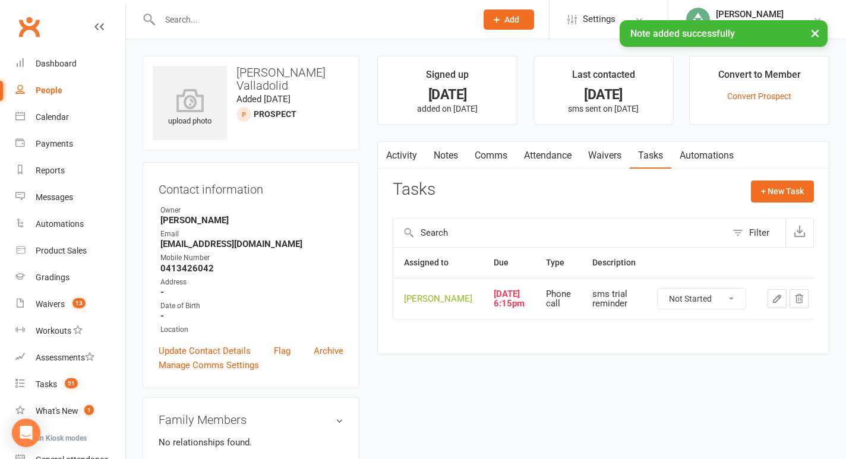
click at [767, 308] on button "button" at bounding box center [776, 298] width 19 height 19
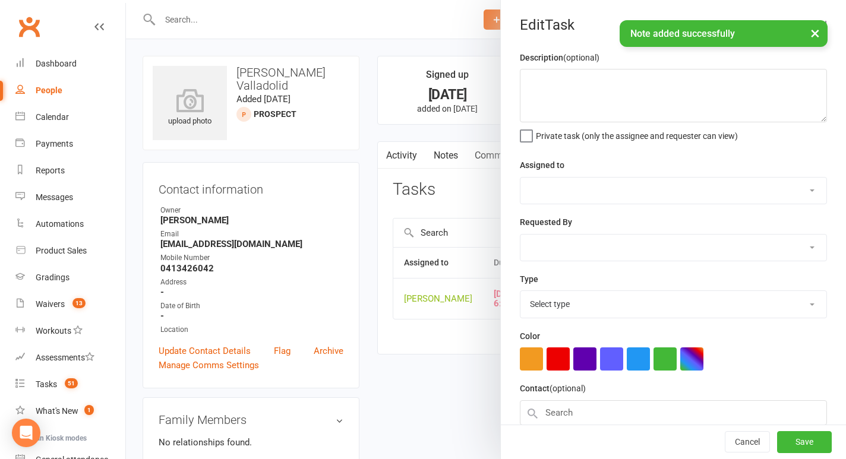
type textarea "sms trial reminder"
select select "49706"
type input "[DATE]"
type input "6:15pm"
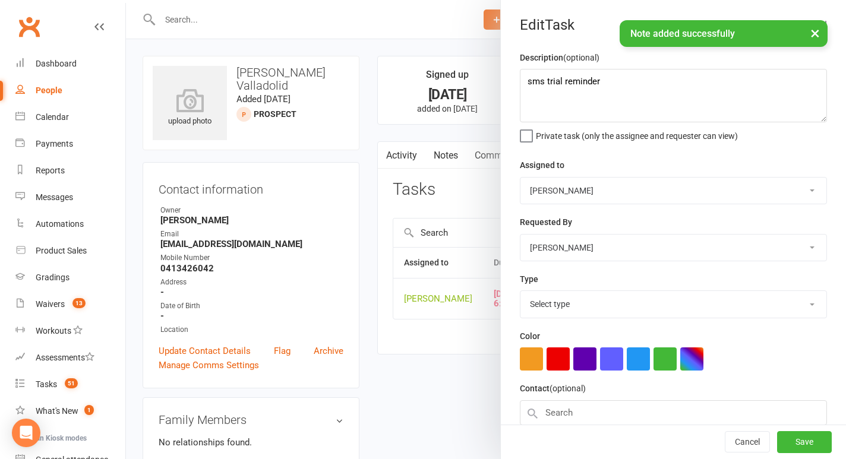
select select "28624"
drag, startPoint x: 628, startPoint y: 84, endPoint x: 484, endPoint y: 80, distance: 143.8
click at [126, 0] on react-component "Edit Task Description (optional) sms trial reminder Private task (only the assi…" at bounding box center [126, 0] width 0 height 0
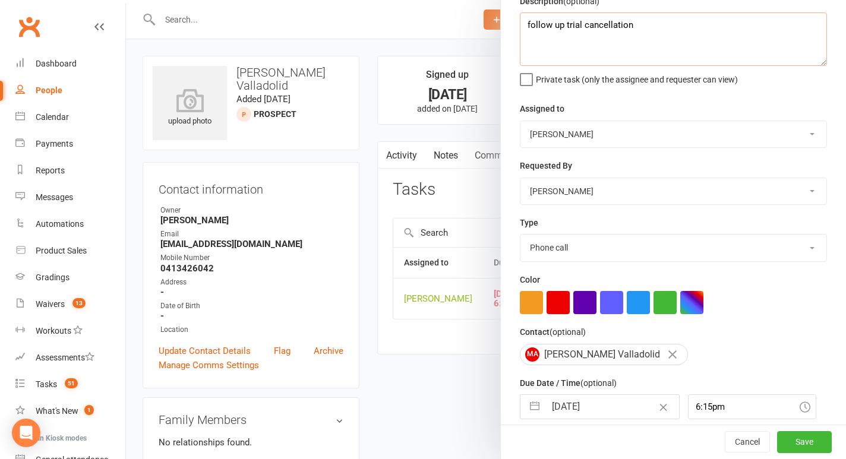
scroll to position [62, 0]
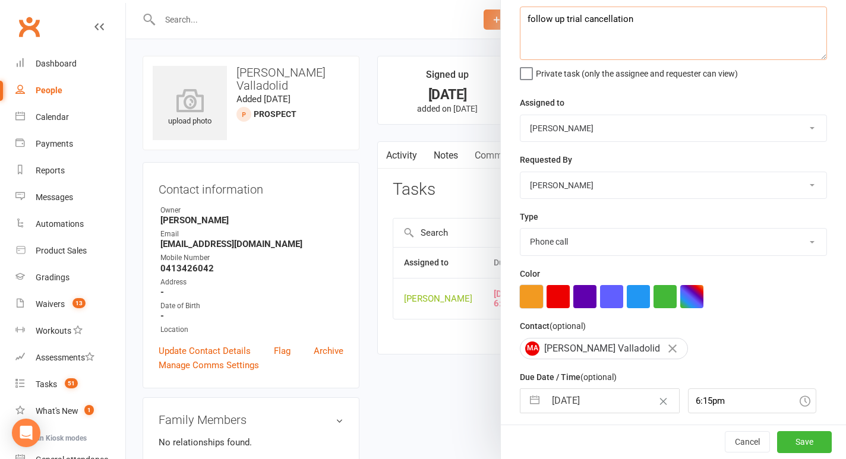
type textarea "follow up trial cancellation"
click at [535, 298] on button "button" at bounding box center [531, 296] width 23 height 23
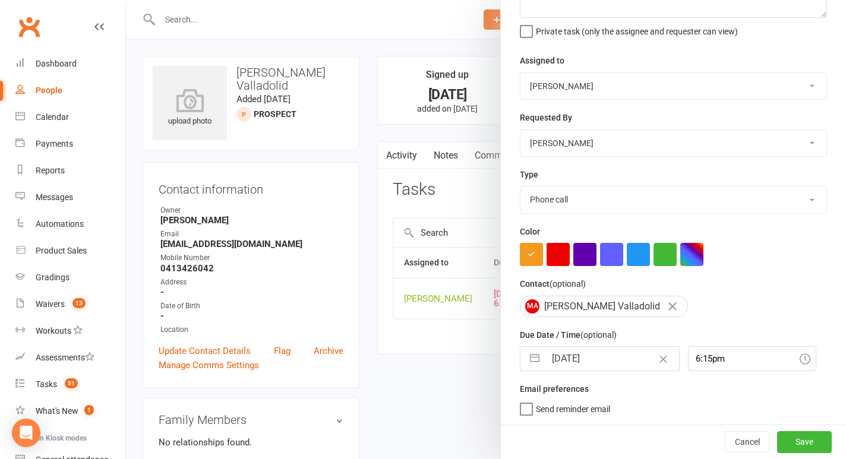
scroll to position [108, 0]
click at [796, 437] on button "Save" at bounding box center [804, 441] width 55 height 21
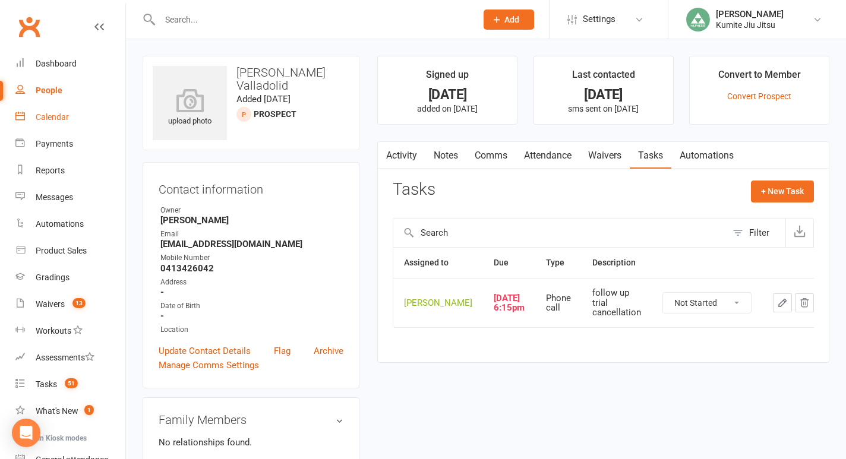
click at [55, 114] on div "Calendar" at bounding box center [52, 117] width 33 height 10
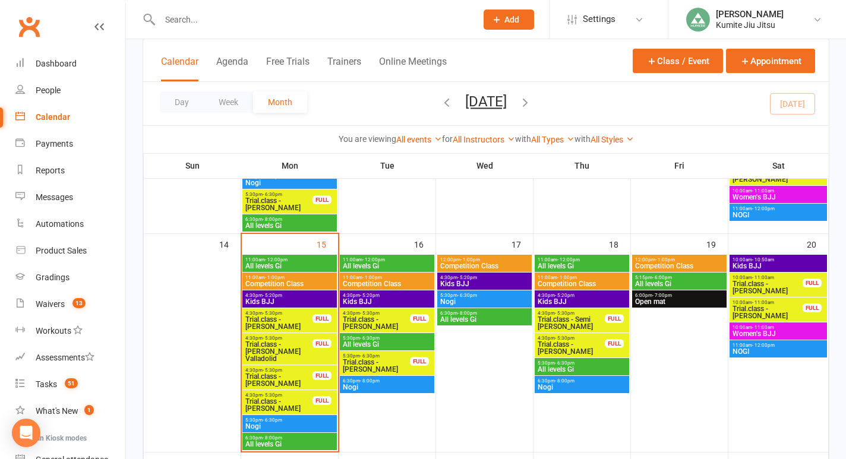
scroll to position [397, 0]
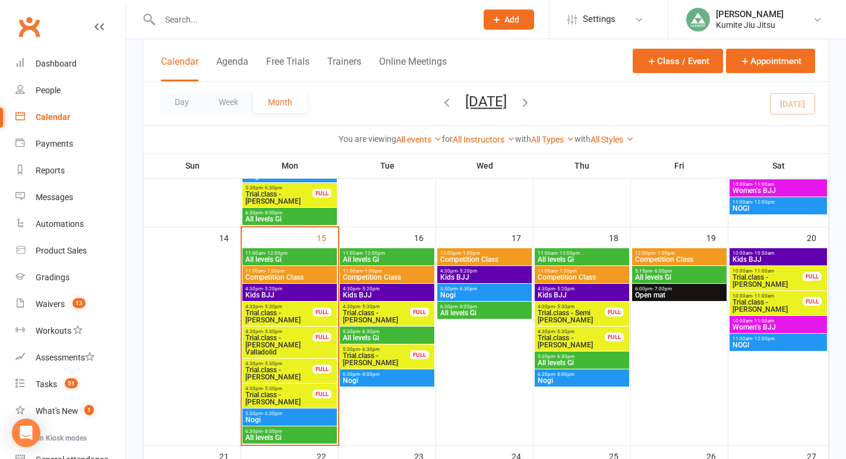
click at [294, 369] on span "Trial.class - [PERSON_NAME]" at bounding box center [279, 373] width 68 height 14
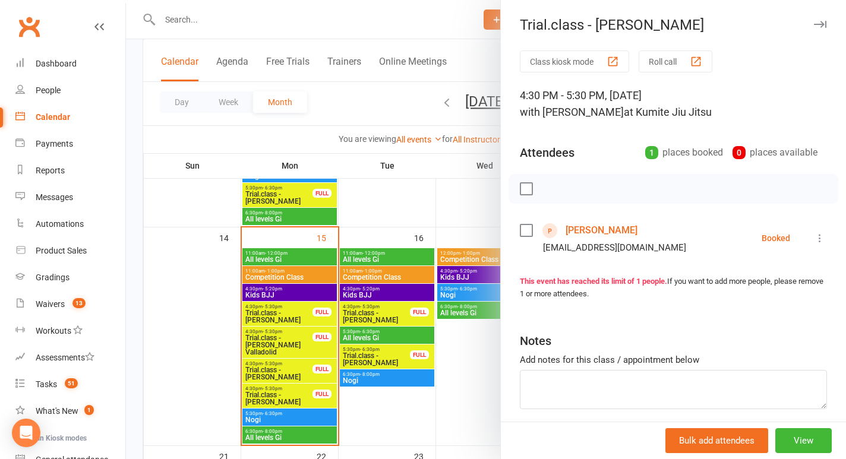
click at [596, 227] on link "[PERSON_NAME]" at bounding box center [601, 230] width 72 height 19
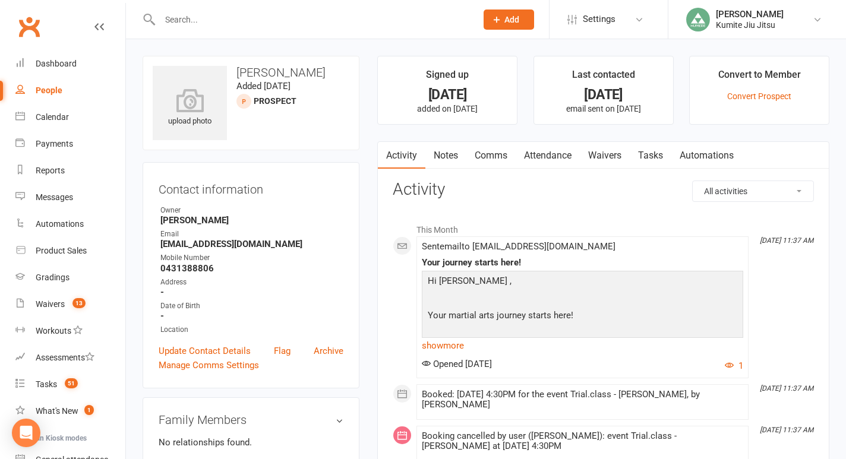
click at [494, 153] on link "Comms" at bounding box center [490, 155] width 49 height 27
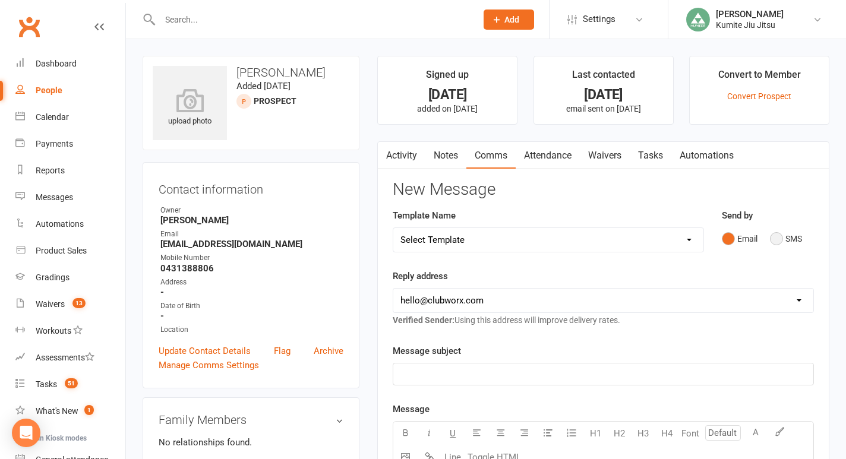
click at [773, 236] on button "SMS" at bounding box center [786, 238] width 32 height 23
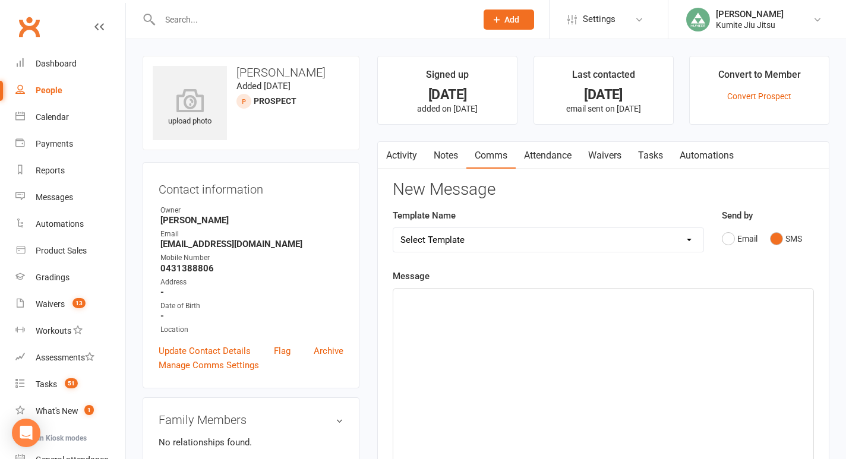
click at [478, 299] on p "﻿" at bounding box center [603, 299] width 406 height 14
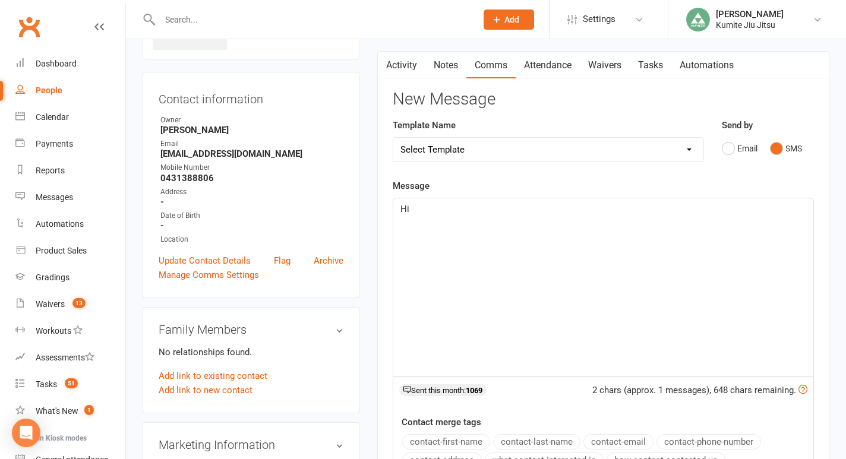
scroll to position [96, 0]
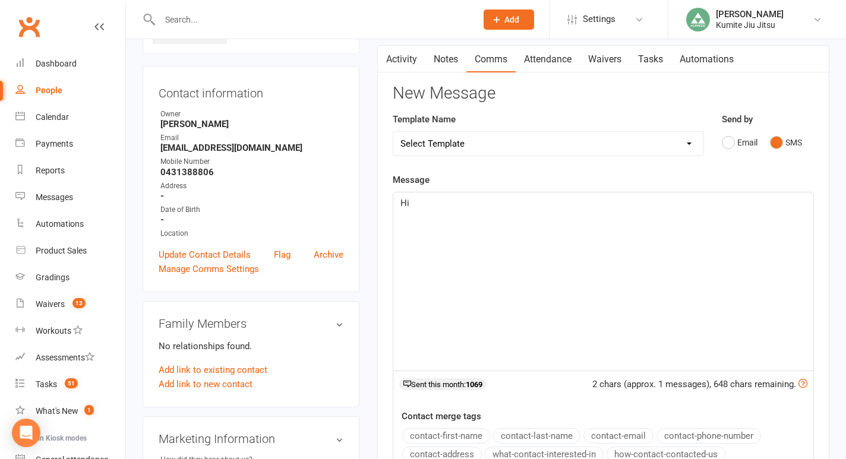
click at [442, 435] on button "contact-first-name" at bounding box center [446, 435] width 88 height 15
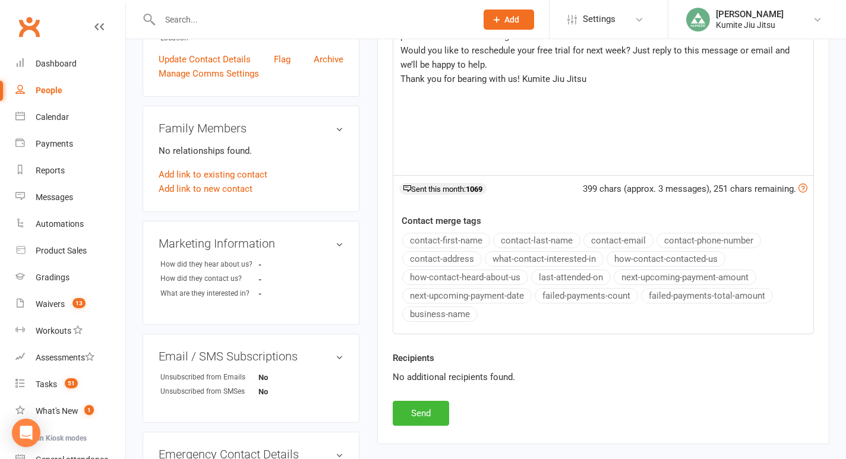
scroll to position [290, 0]
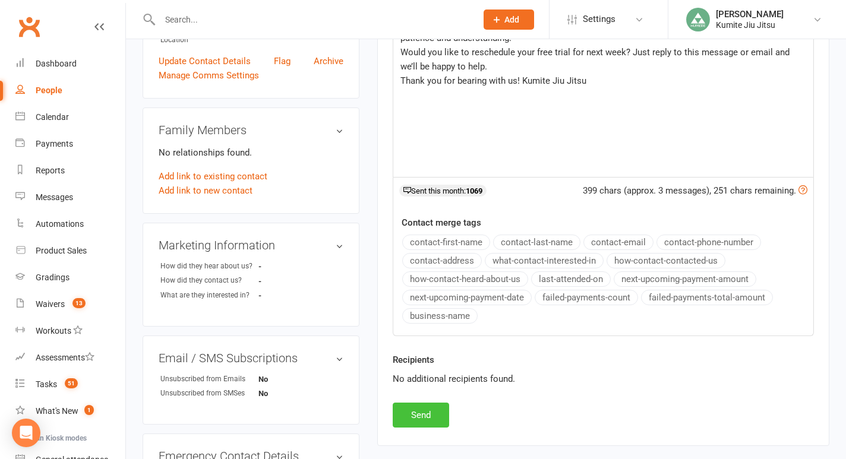
click at [424, 416] on button "Send" at bounding box center [421, 415] width 56 height 25
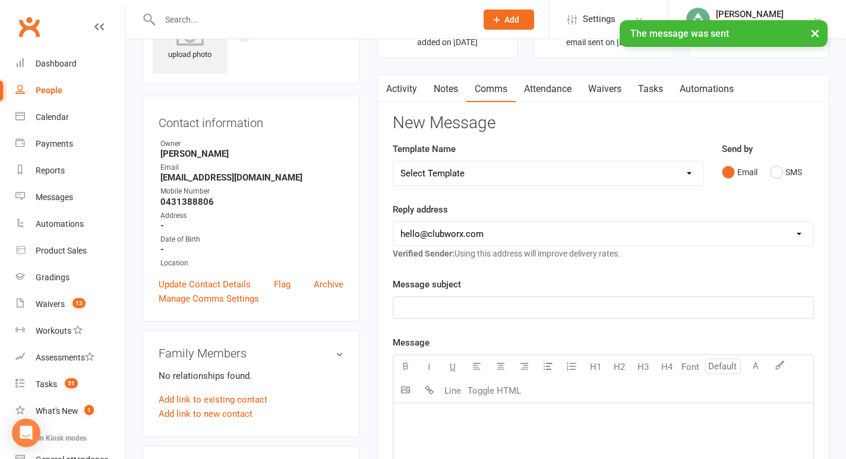
scroll to position [0, 0]
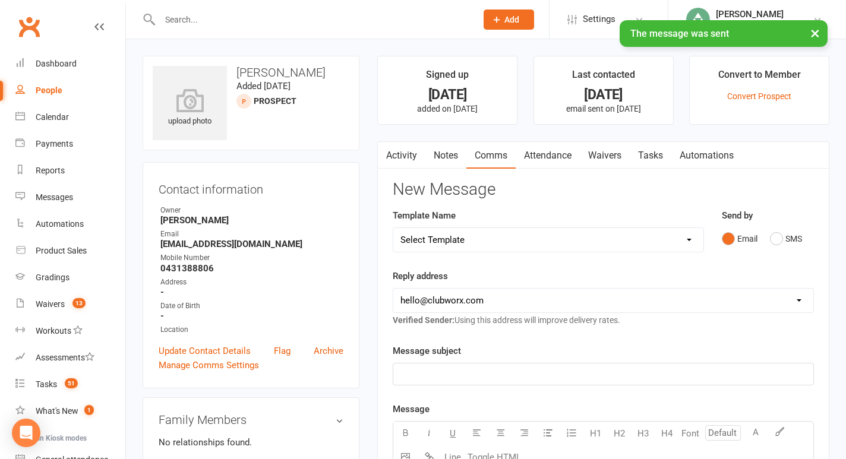
click at [449, 155] on link "Notes" at bounding box center [445, 155] width 41 height 27
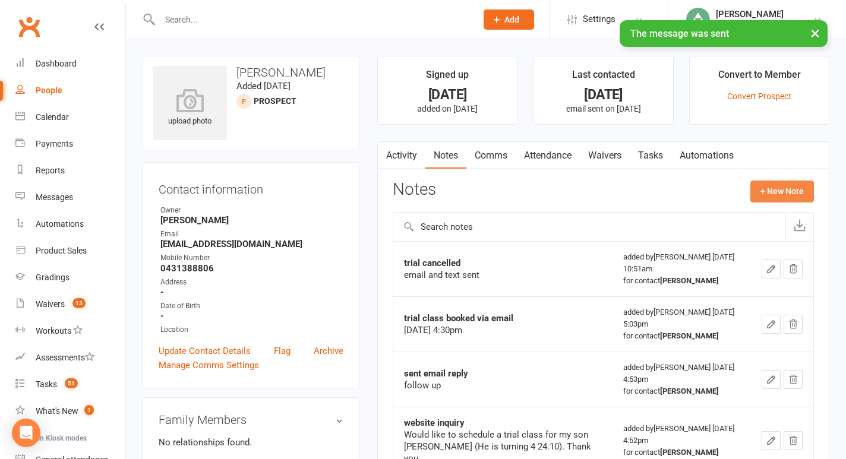
click at [780, 189] on button "+ New Note" at bounding box center [782, 191] width 64 height 21
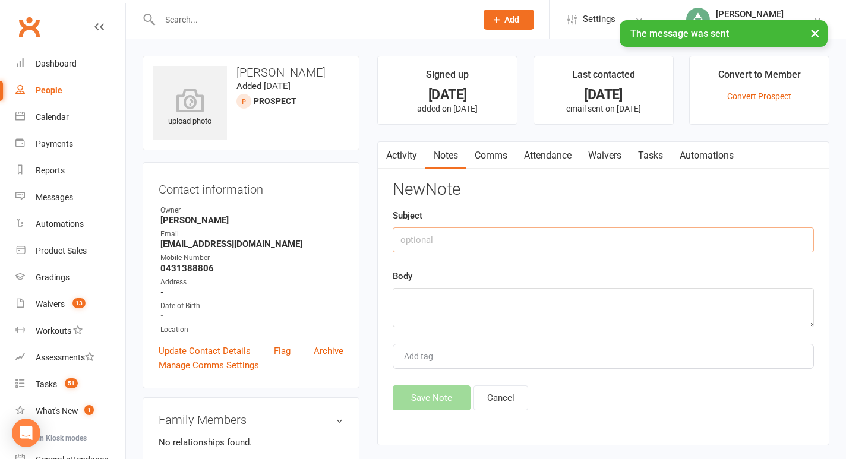
click at [502, 239] on input "text" at bounding box center [603, 239] width 421 height 25
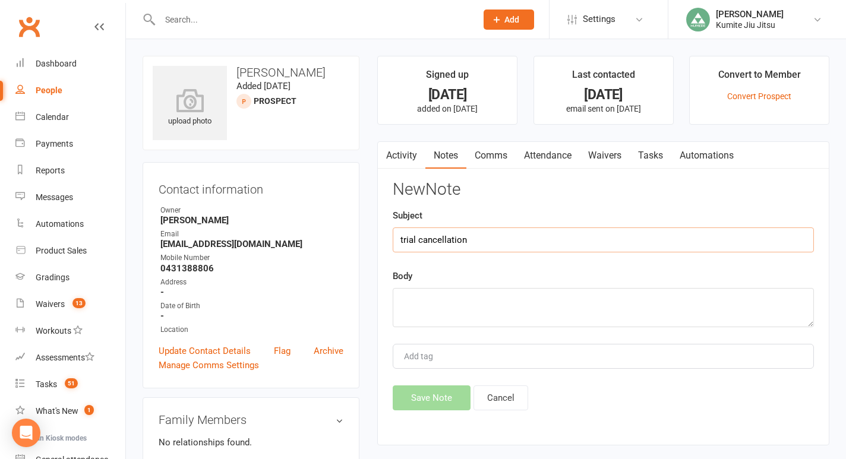
type input "trial cancellation"
type textarea "building closure"
click at [423, 400] on button "Save Note" at bounding box center [432, 397] width 78 height 25
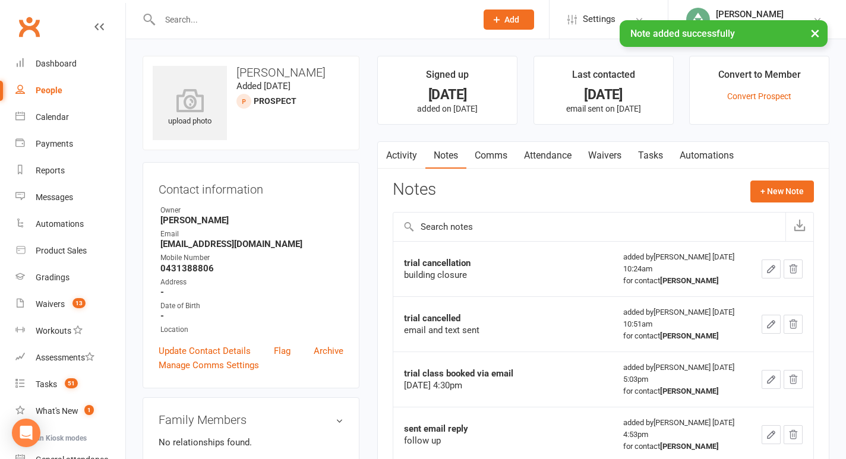
click at [653, 156] on link "Tasks" at bounding box center [651, 155] width 42 height 27
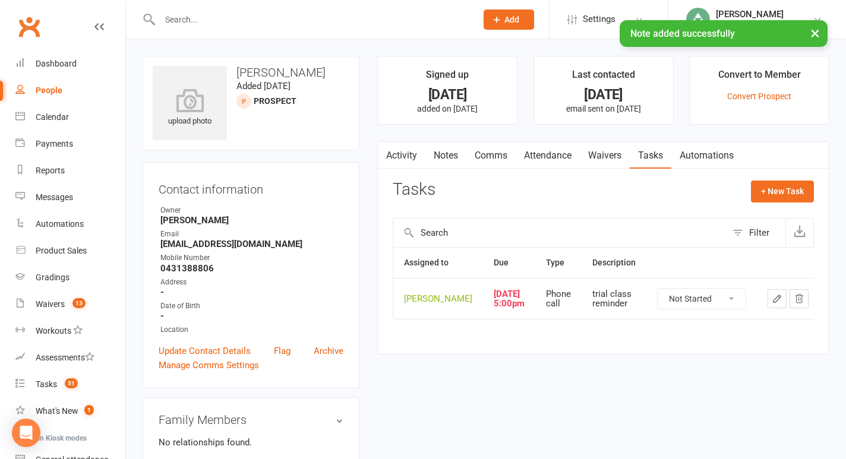
click at [772, 304] on icon "button" at bounding box center [777, 298] width 11 height 11
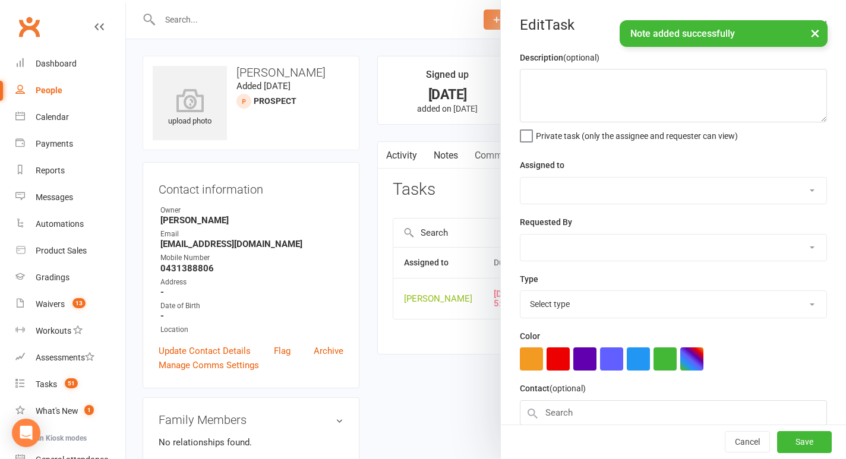
type textarea "trial class reminder"
select select "49706"
type input "[DATE]"
type input "5:00pm"
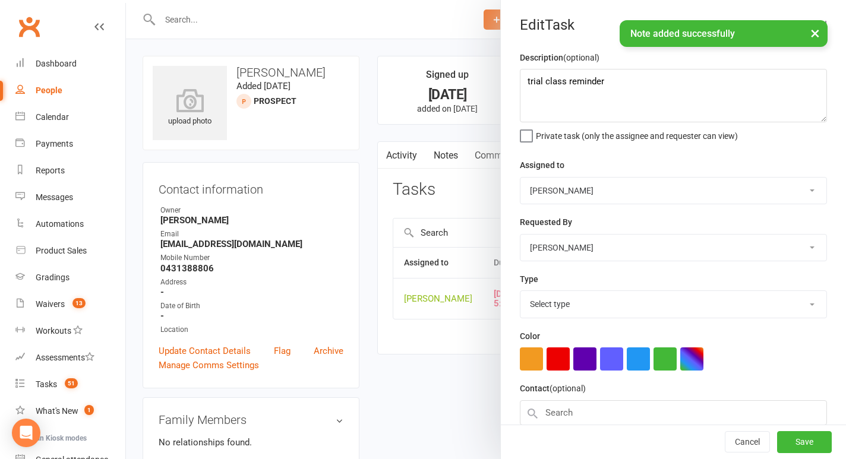
select select "28624"
drag, startPoint x: 626, startPoint y: 91, endPoint x: 485, endPoint y: 80, distance: 141.3
click at [126, 0] on react-component "Edit Task Description (optional) trial class reminder Private task (only the as…" at bounding box center [126, 0] width 0 height 0
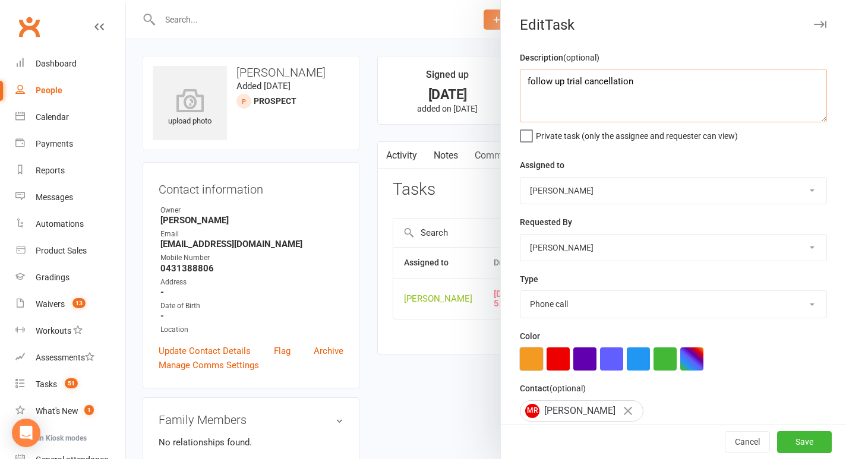
type textarea "follow up trial cancellation"
click at [535, 363] on button "button" at bounding box center [531, 358] width 23 height 23
click at [796, 445] on button "Save" at bounding box center [804, 442] width 55 height 21
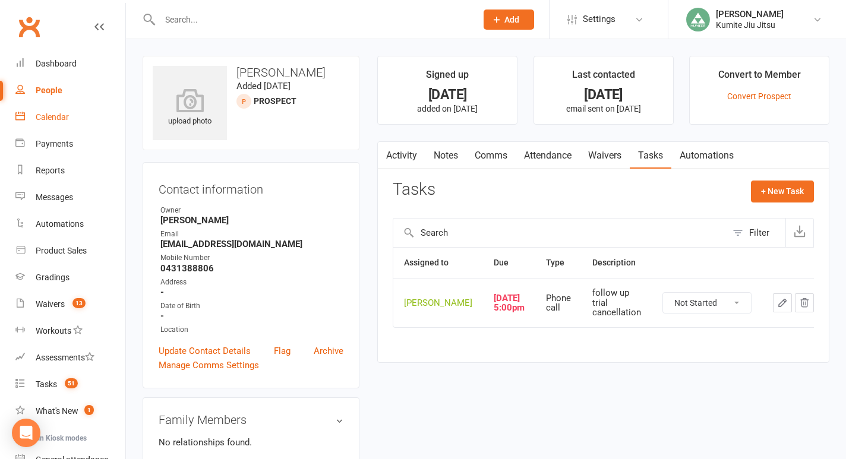
click at [53, 123] on link "Calendar" at bounding box center [70, 117] width 110 height 27
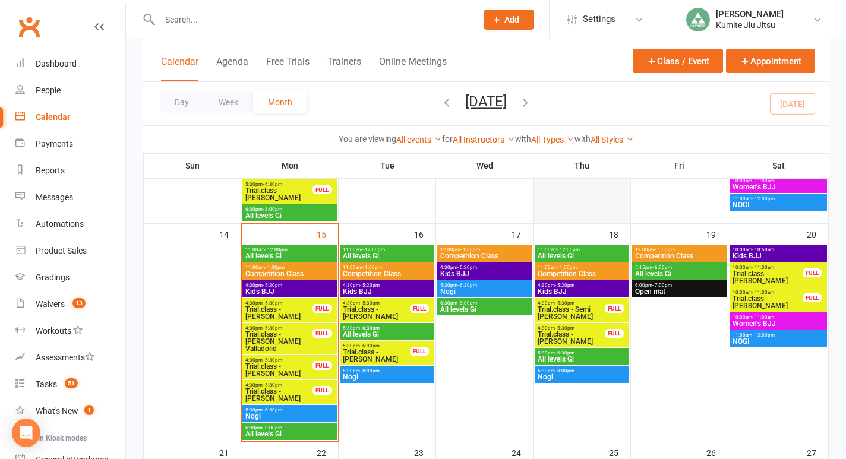
scroll to position [457, 0]
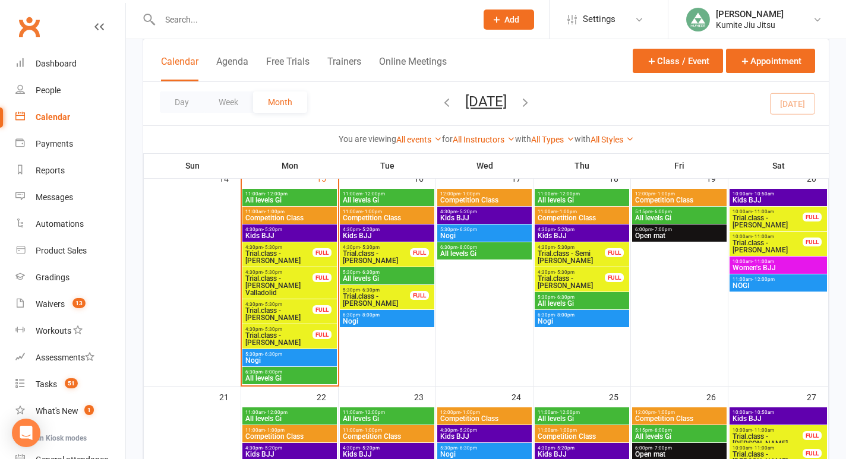
click at [300, 339] on span "Trial.class - [PERSON_NAME]" at bounding box center [279, 339] width 68 height 14
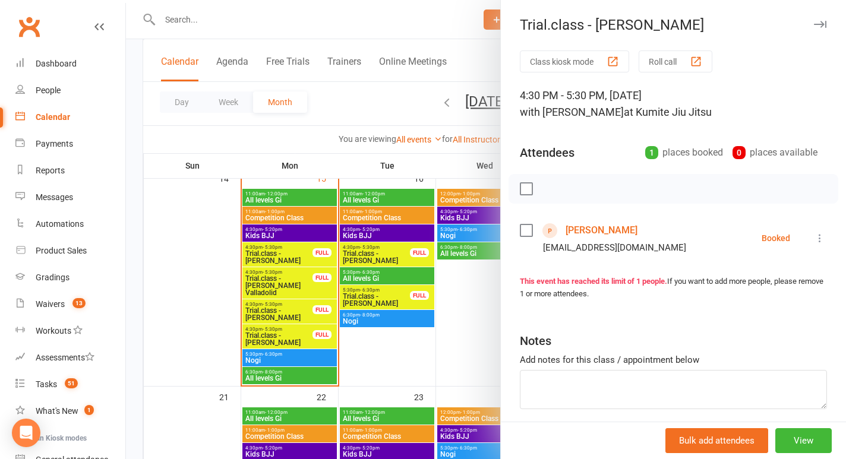
click at [611, 227] on link "[PERSON_NAME]" at bounding box center [601, 230] width 72 height 19
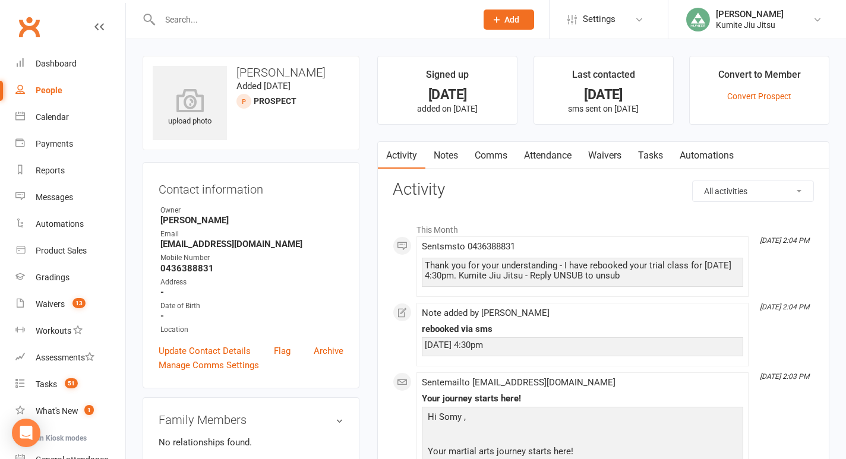
click at [495, 155] on link "Comms" at bounding box center [490, 155] width 49 height 27
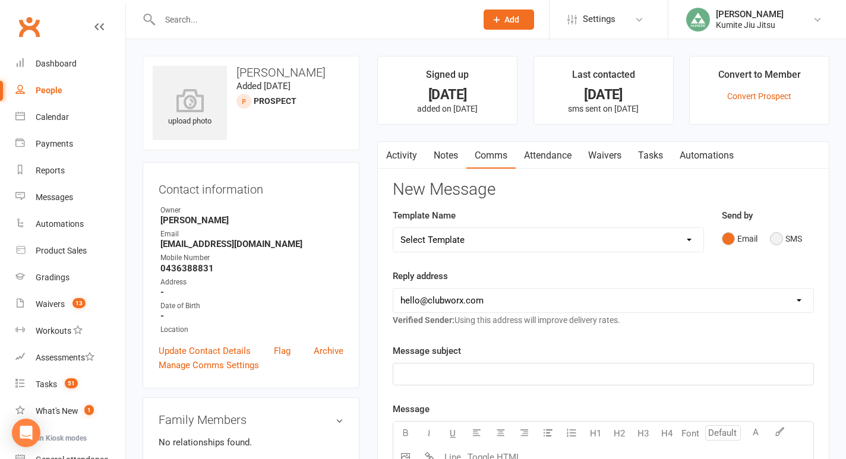
click at [789, 235] on button "SMS" at bounding box center [786, 238] width 32 height 23
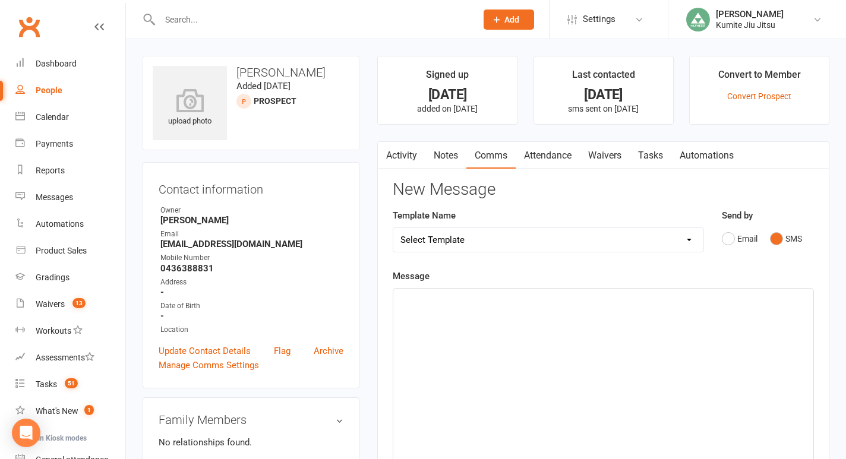
click at [497, 343] on div "﻿" at bounding box center [603, 378] width 420 height 178
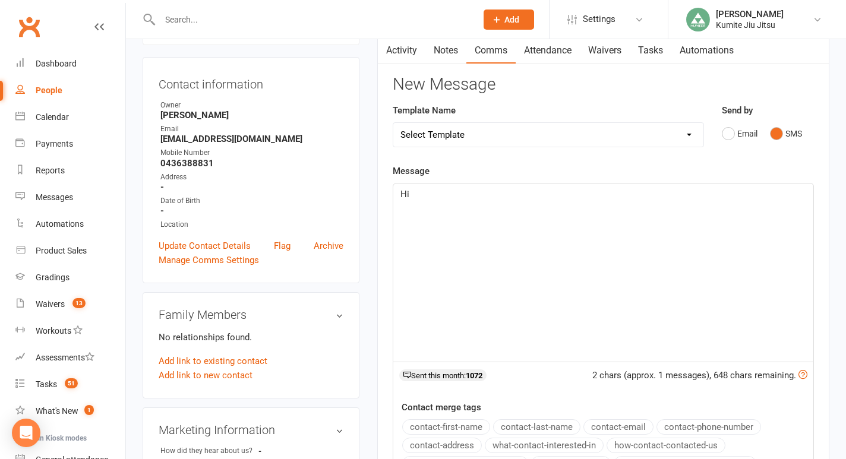
scroll to position [110, 0]
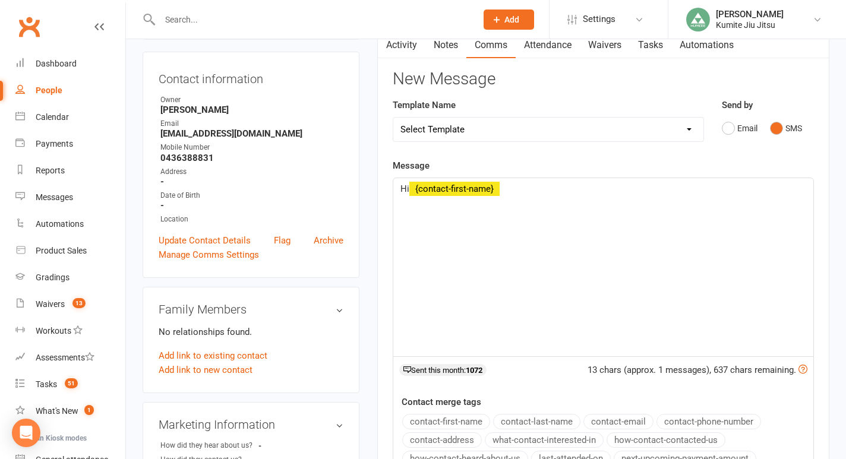
click at [437, 426] on button "contact-first-name" at bounding box center [446, 421] width 88 height 15
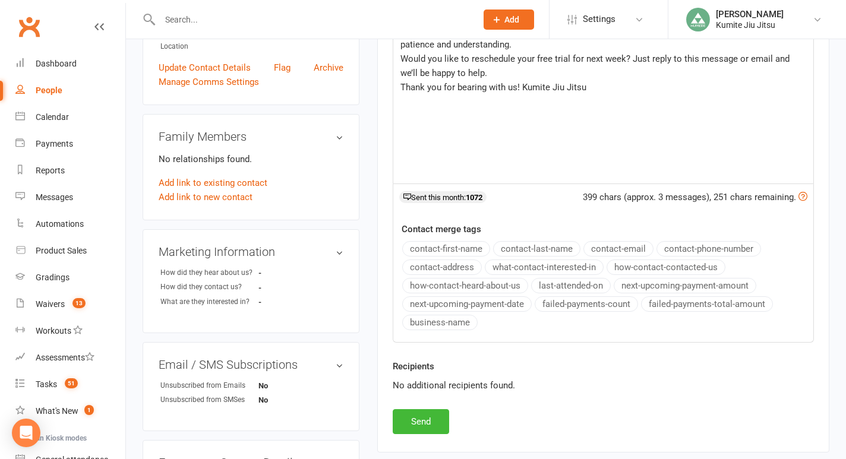
scroll to position [284, 0]
click at [422, 423] on button "Send" at bounding box center [421, 421] width 56 height 25
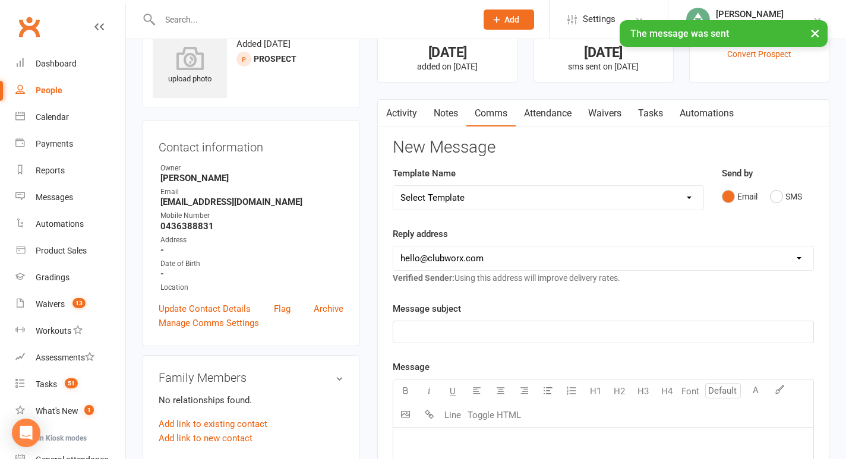
scroll to position [0, 0]
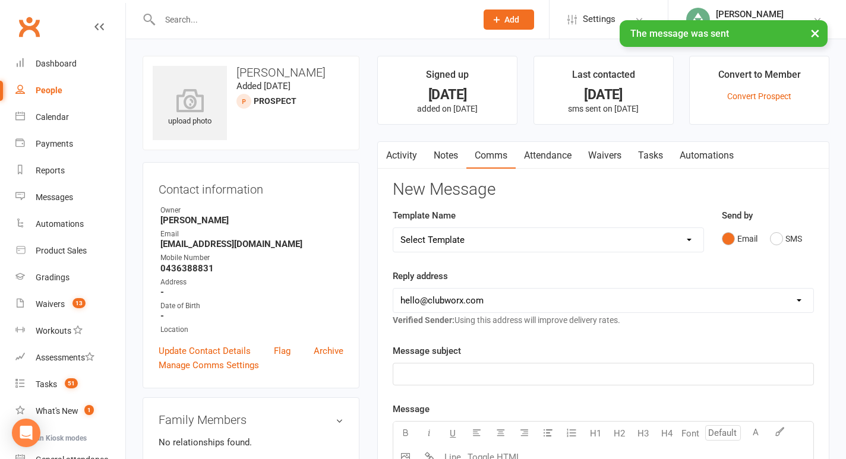
click at [449, 156] on link "Notes" at bounding box center [445, 155] width 41 height 27
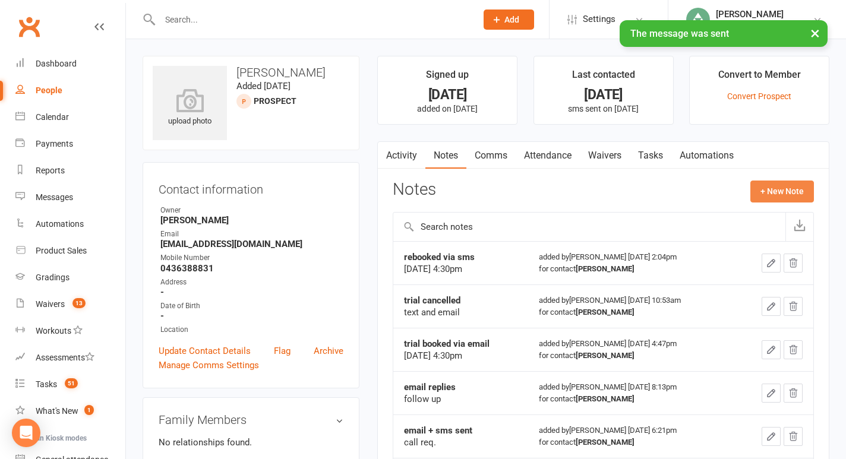
click at [778, 191] on button "+ New Note" at bounding box center [782, 191] width 64 height 21
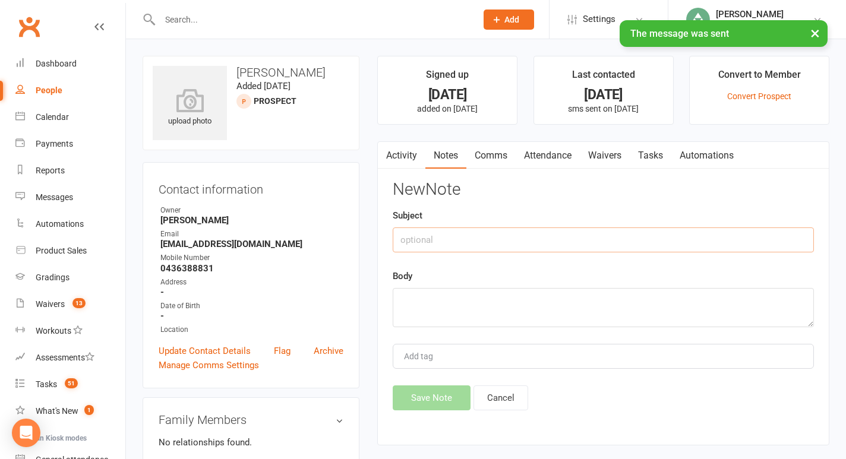
click at [550, 241] on input "text" at bounding box center [603, 239] width 421 height 25
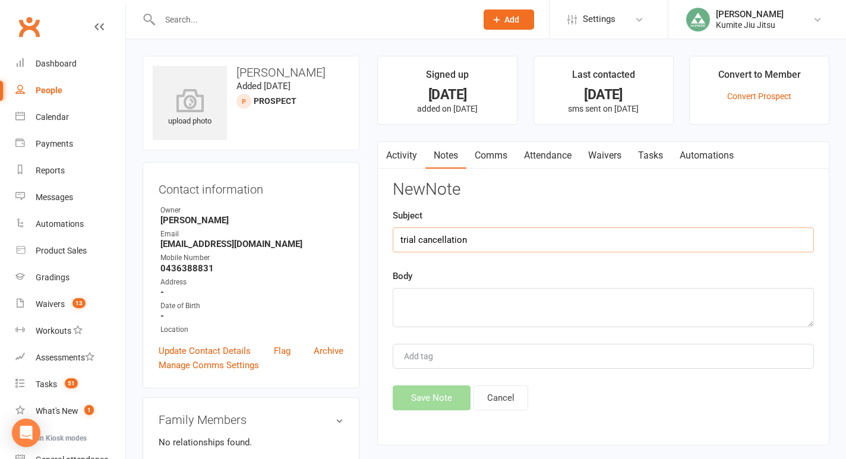
type input "trial cancellation"
type textarea "building closure"
click at [430, 396] on button "Save Note" at bounding box center [432, 397] width 78 height 25
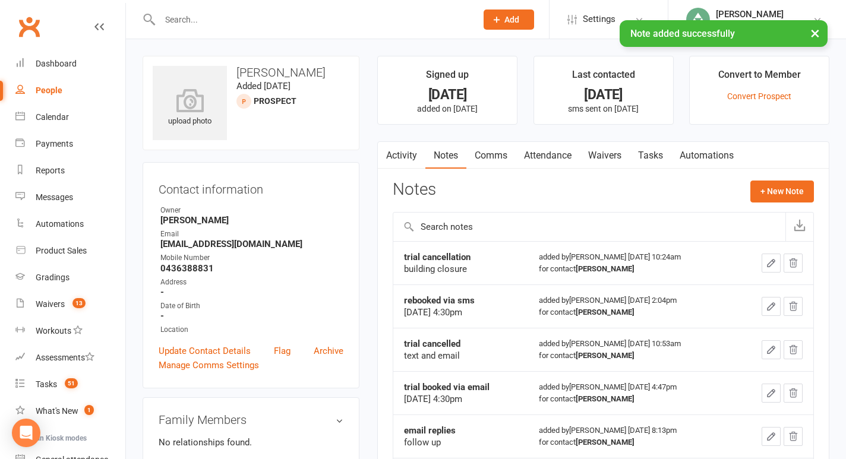
click at [660, 162] on link "Tasks" at bounding box center [651, 155] width 42 height 27
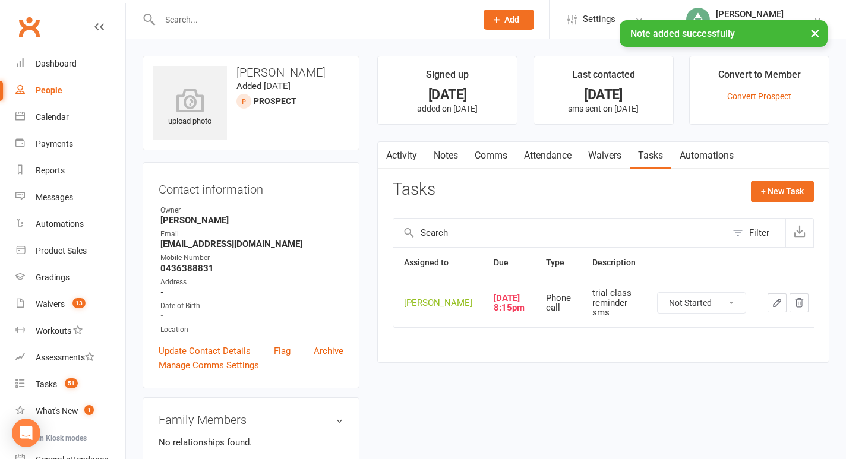
click at [772, 308] on icon "button" at bounding box center [777, 303] width 11 height 11
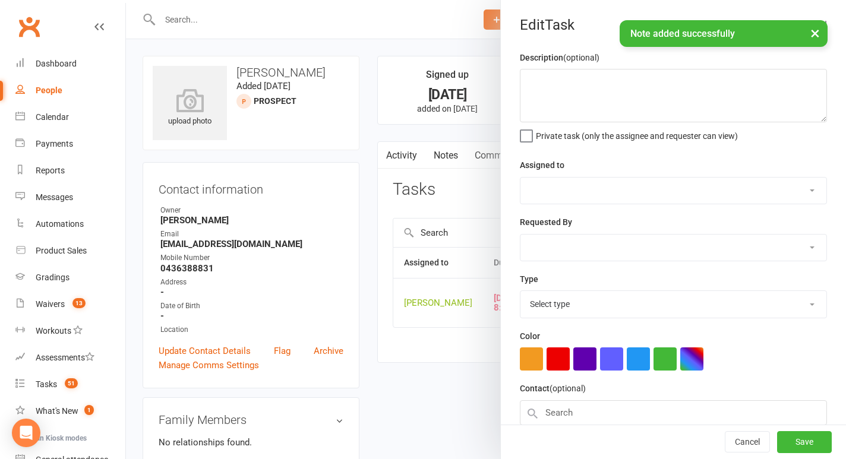
type textarea "trial class reminder sms"
select select "49706"
type input "[DATE]"
type input "8:15pm"
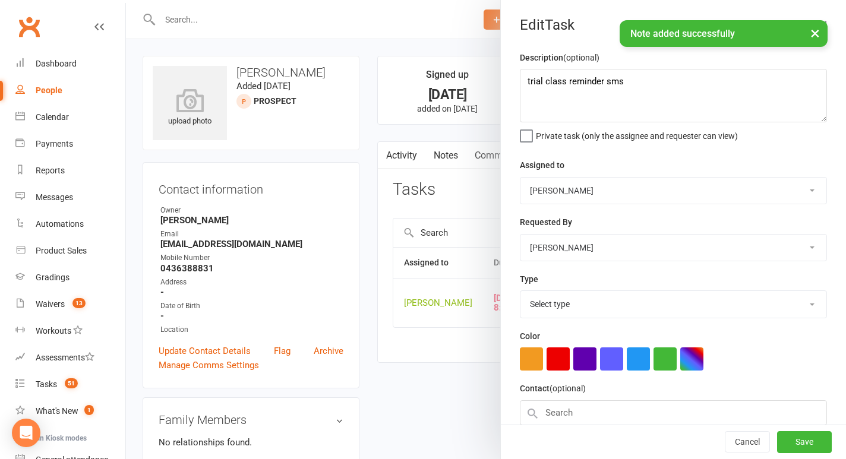
select select "28624"
drag, startPoint x: 631, startPoint y: 94, endPoint x: 502, endPoint y: 83, distance: 128.8
click at [502, 83] on div "Description (optional) trial class reminder sms Private task (only the assignee…" at bounding box center [673, 289] width 345 height 479
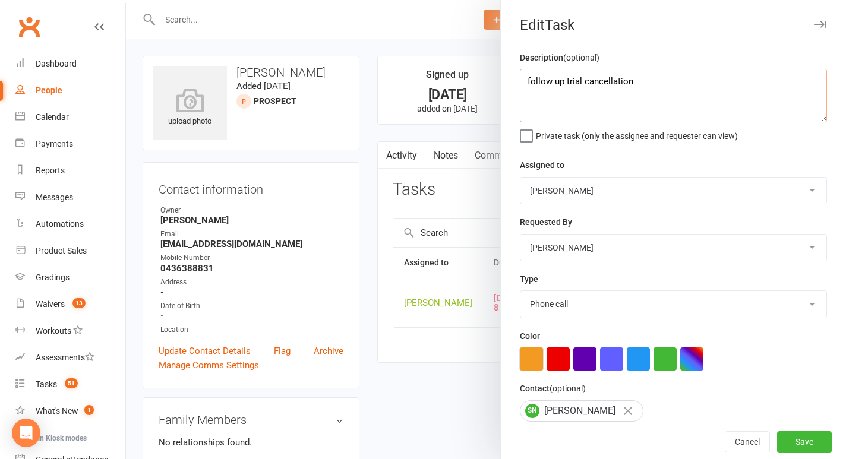
type textarea "follow up trial cancellation"
click at [533, 369] on button "button" at bounding box center [531, 358] width 23 height 23
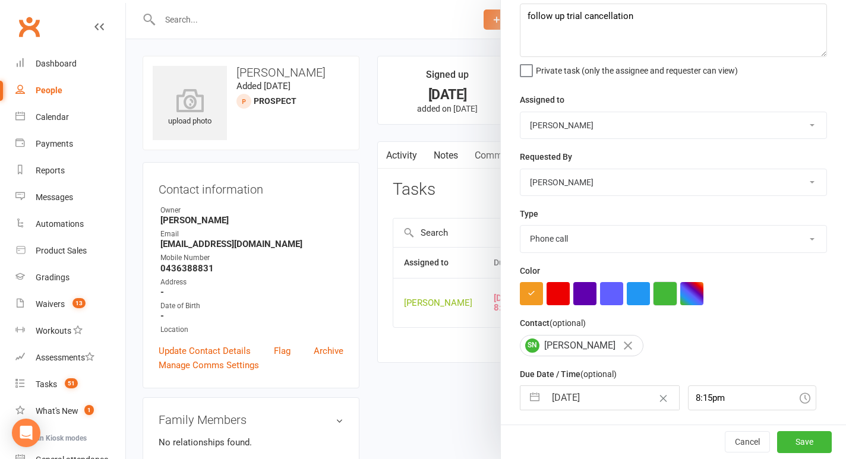
scroll to position [75, 0]
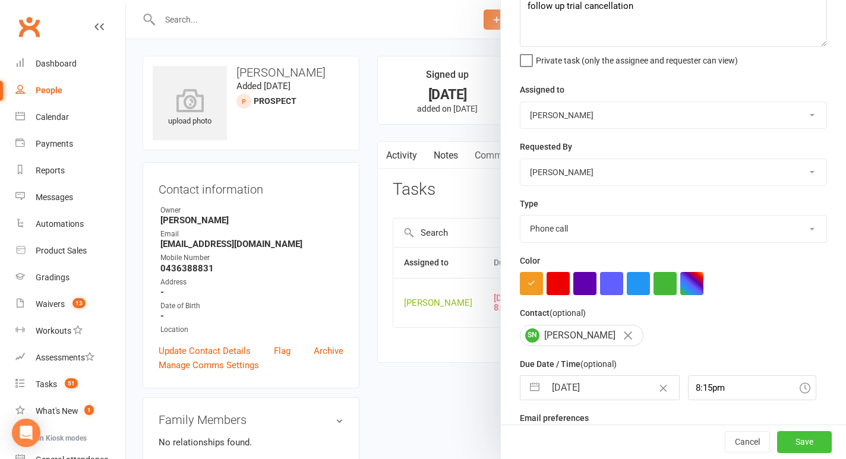
click at [798, 441] on button "Save" at bounding box center [804, 442] width 55 height 21
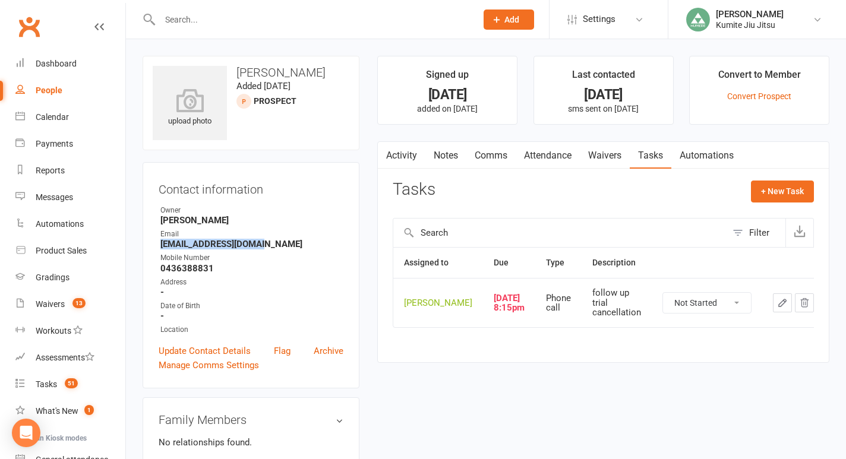
drag, startPoint x: 264, startPoint y: 245, endPoint x: 154, endPoint y: 244, distance: 110.5
click at [154, 244] on div "Contact information Owner [PERSON_NAME] Email [EMAIL_ADDRESS][DOMAIN_NAME] Mobi…" at bounding box center [251, 275] width 217 height 226
copy strong "[EMAIL_ADDRESS][DOMAIN_NAME]"
click at [58, 109] on link "Calendar" at bounding box center [70, 117] width 110 height 27
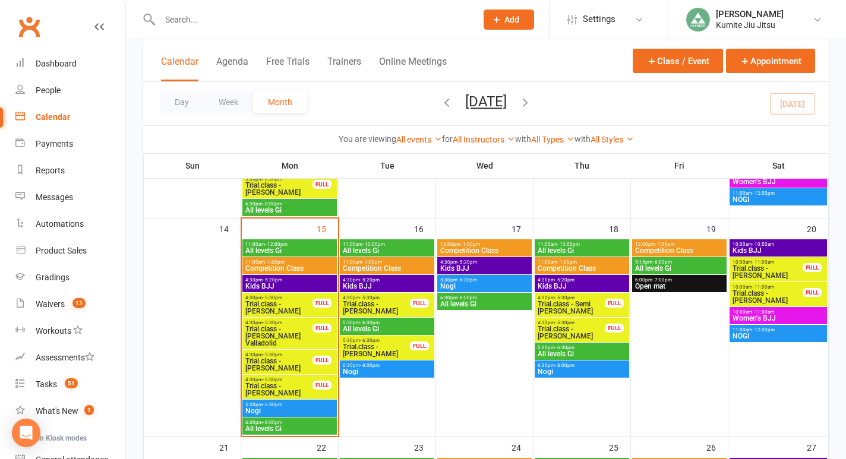
scroll to position [410, 0]
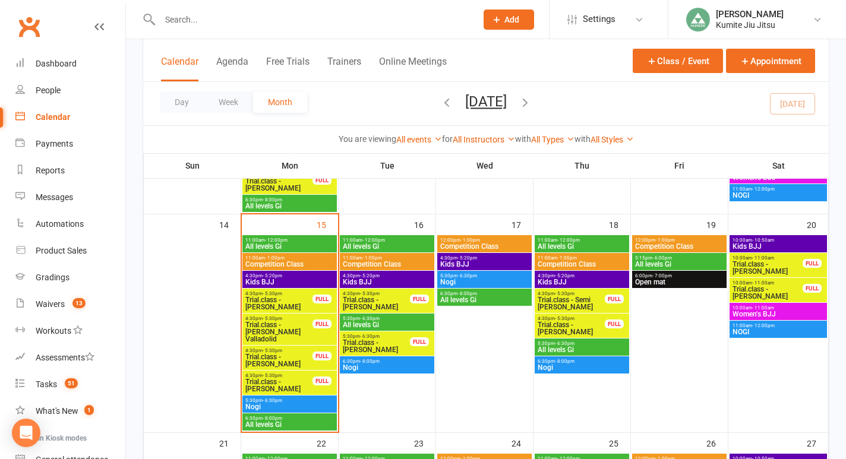
click at [295, 357] on span "Trial.class - [PERSON_NAME]" at bounding box center [279, 360] width 68 height 14
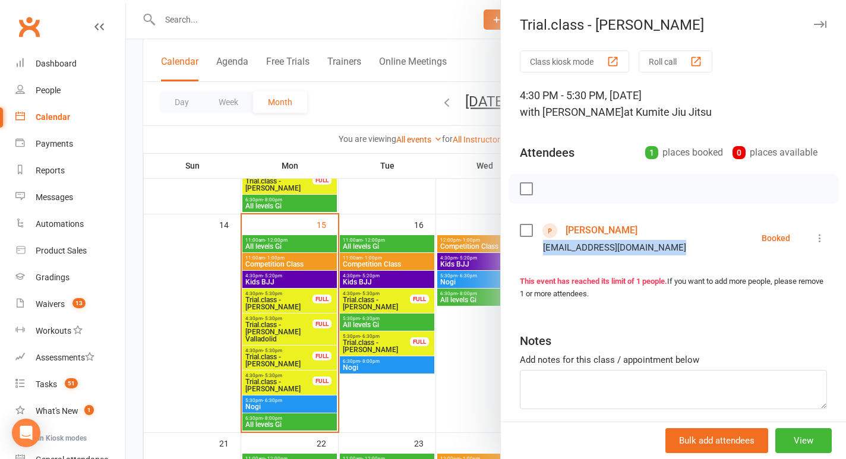
drag, startPoint x: 677, startPoint y: 251, endPoint x: 532, endPoint y: 248, distance: 144.4
click at [532, 248] on li "[PERSON_NAME] [EMAIL_ADDRESS][DOMAIN_NAME] Booked More info Remove Check in Mar…" at bounding box center [673, 238] width 307 height 34
copy div "[EMAIL_ADDRESS][DOMAIN_NAME]"
click at [293, 325] on div at bounding box center [486, 229] width 720 height 459
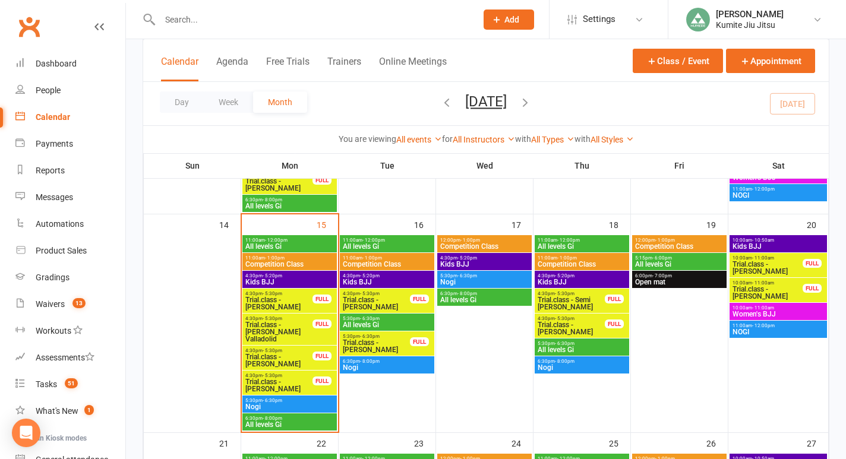
click at [301, 327] on span "Trial.class - [PERSON_NAME] Valladolid" at bounding box center [279, 331] width 68 height 21
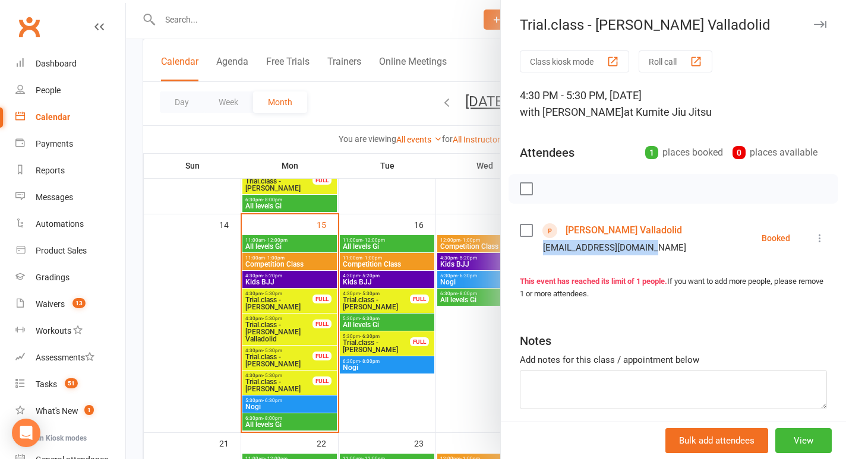
drag, startPoint x: 663, startPoint y: 267, endPoint x: 540, endPoint y: 268, distance: 123.0
click at [540, 255] on div "[EMAIL_ADDRESS][DOMAIN_NAME]" at bounding box center [605, 247] width 171 height 15
copy div "[EMAIL_ADDRESS][DOMAIN_NAME]"
click at [292, 307] on div at bounding box center [486, 229] width 720 height 459
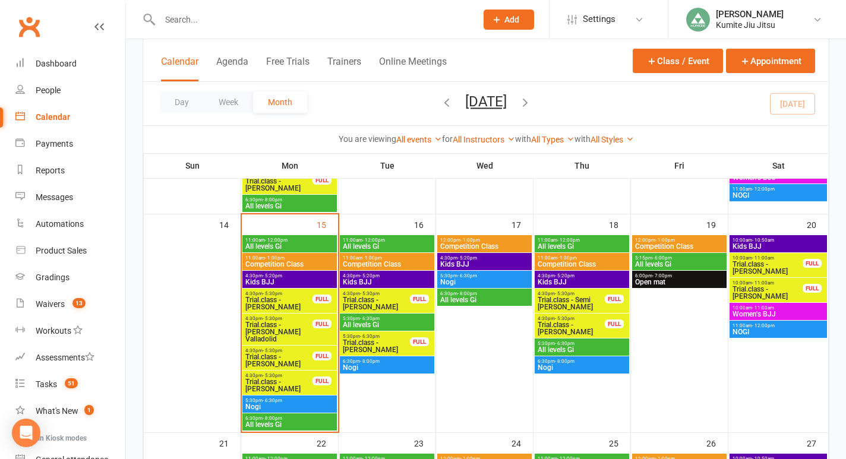
click at [290, 299] on span "Trial.class - [PERSON_NAME]" at bounding box center [279, 303] width 68 height 14
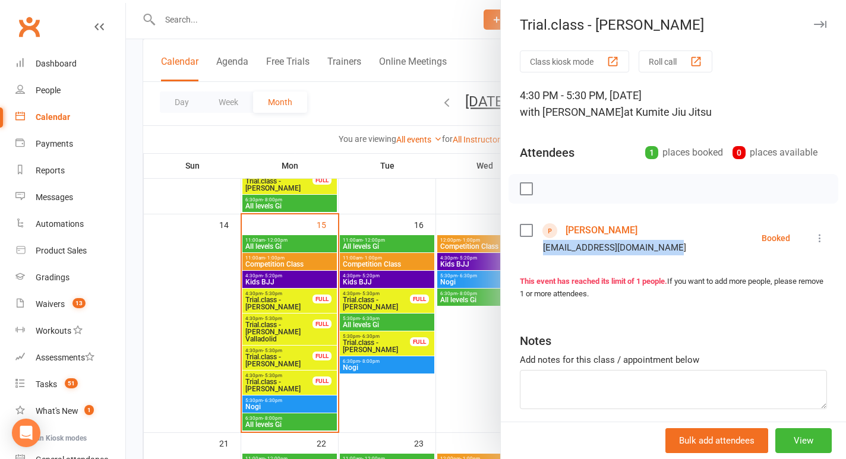
drag, startPoint x: 671, startPoint y: 250, endPoint x: 544, endPoint y: 248, distance: 127.1
click at [544, 248] on div "[EMAIL_ADDRESS][DOMAIN_NAME]" at bounding box center [605, 247] width 171 height 15
copy div "[EMAIL_ADDRESS][DOMAIN_NAME]"
click at [322, 18] on div at bounding box center [486, 229] width 720 height 459
